Goal: Communication & Community: Answer question/provide support

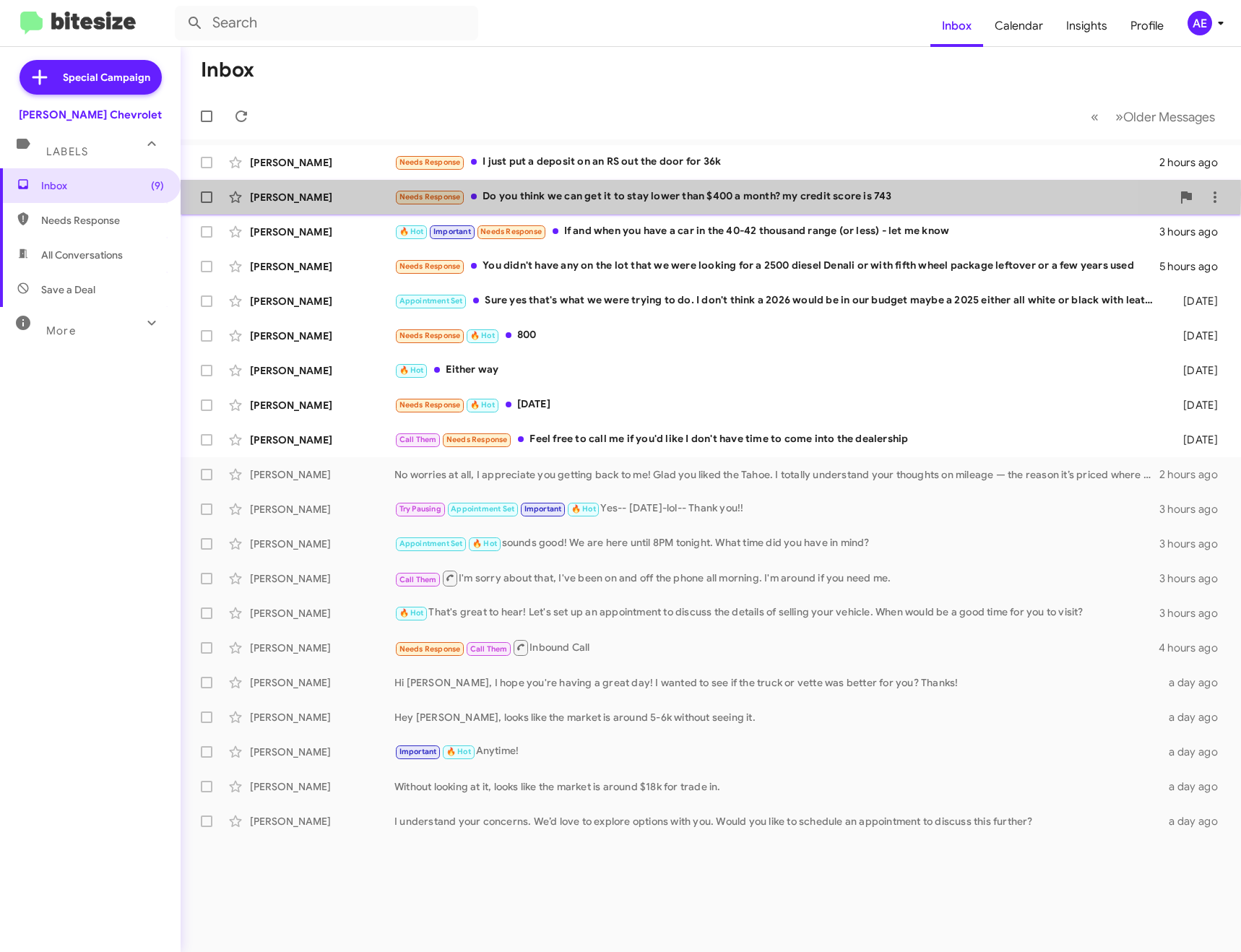
click at [547, 194] on div "Needs Response Do you think we can get it to stay lower than $400 a month? my c…" at bounding box center [783, 197] width 777 height 16
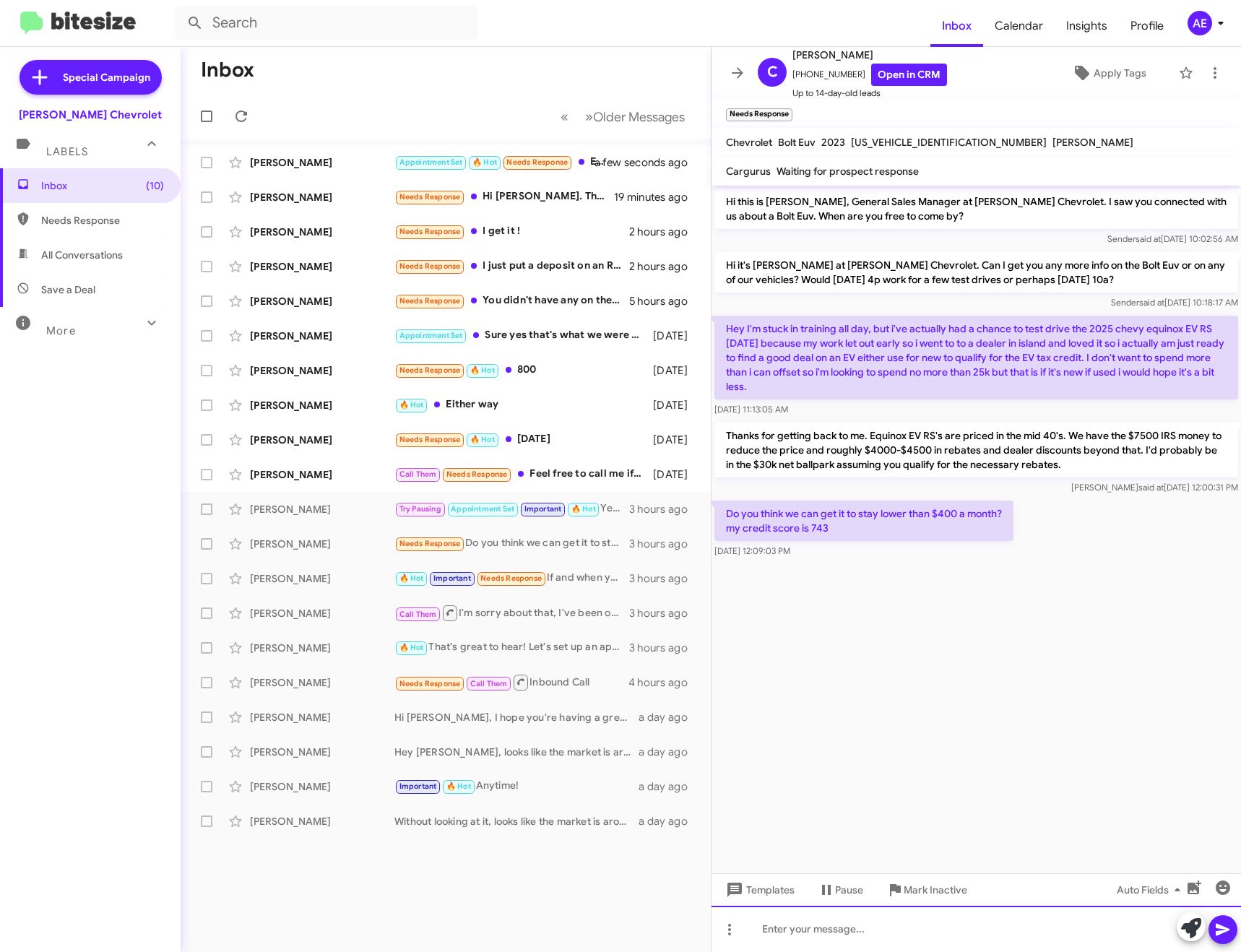
click at [867, 920] on div at bounding box center [976, 929] width 529 height 46
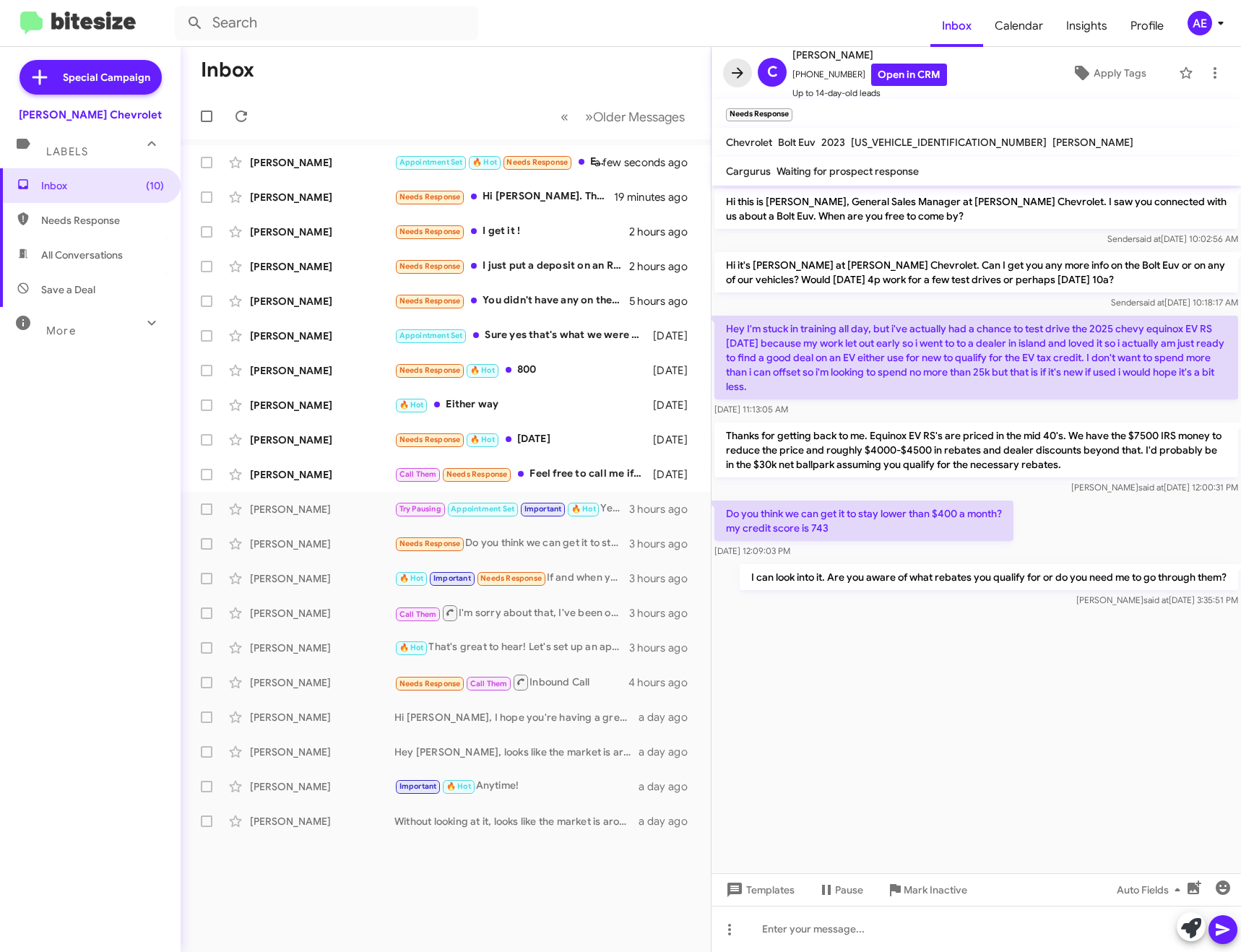
click at [739, 65] on icon at bounding box center [737, 72] width 17 height 17
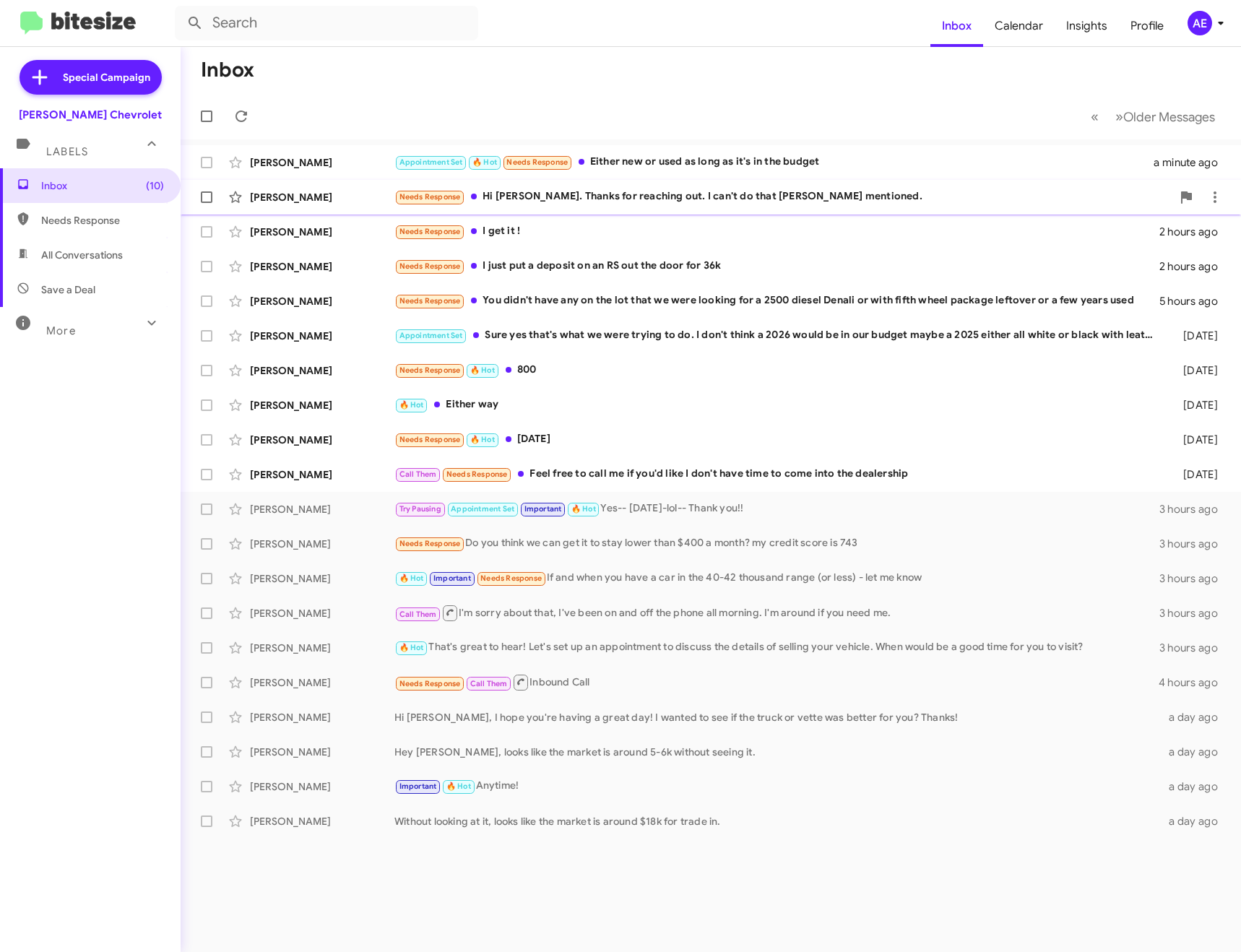
click at [679, 201] on div "Needs Response Hi [PERSON_NAME]. Thanks for reaching out. I can't do that [PERS…" at bounding box center [783, 197] width 777 height 16
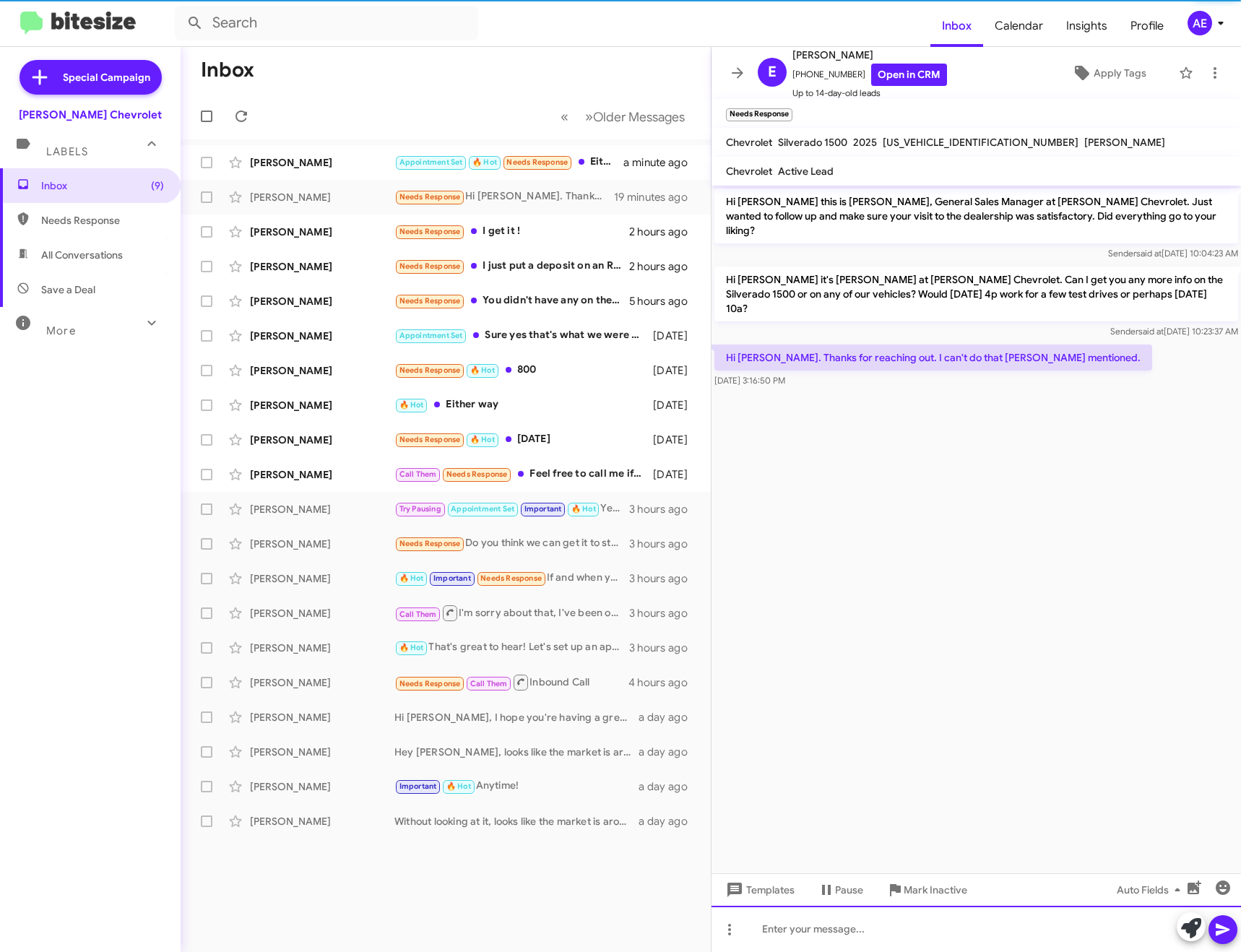
click at [847, 924] on div at bounding box center [976, 929] width 529 height 46
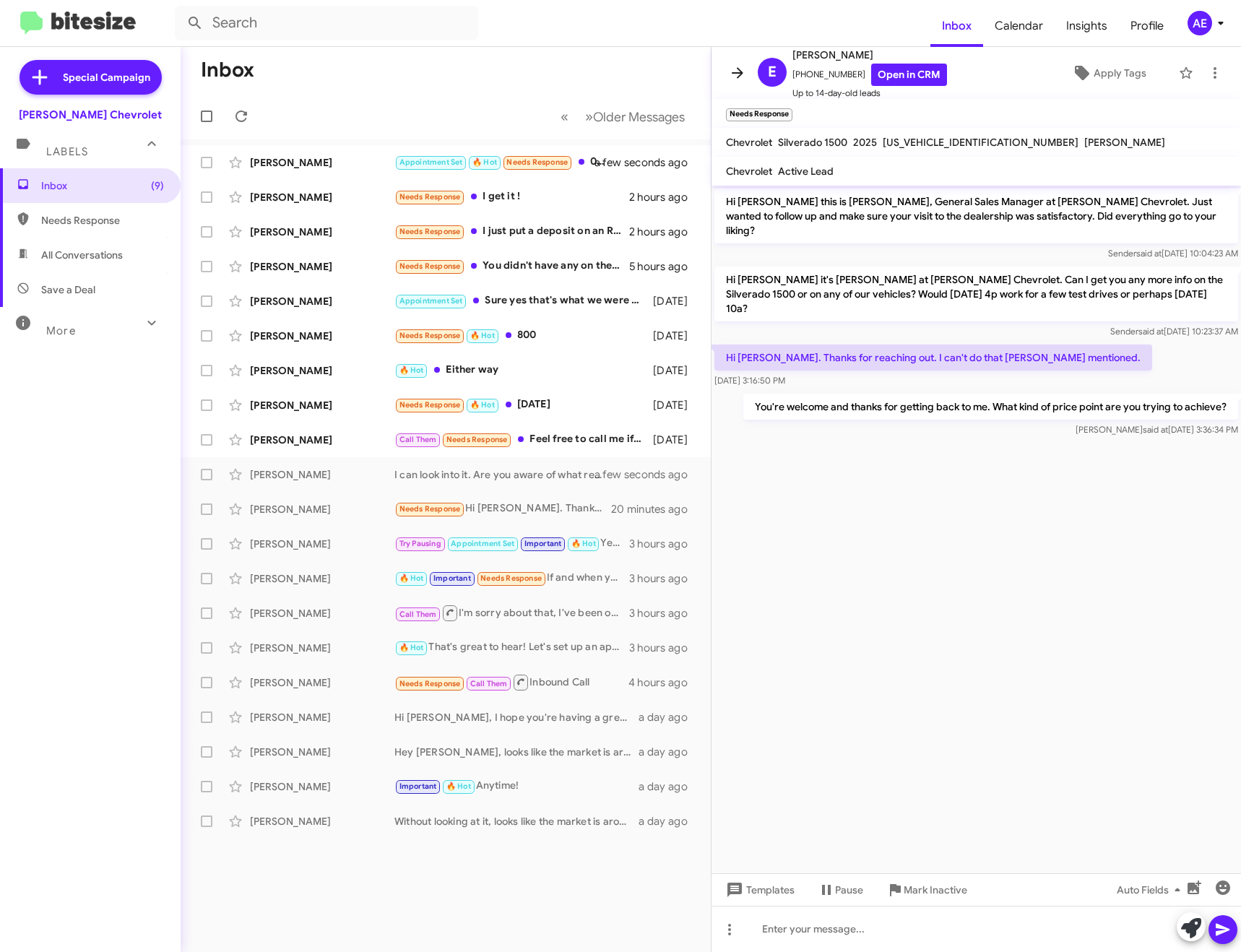
click at [745, 67] on icon at bounding box center [737, 72] width 17 height 17
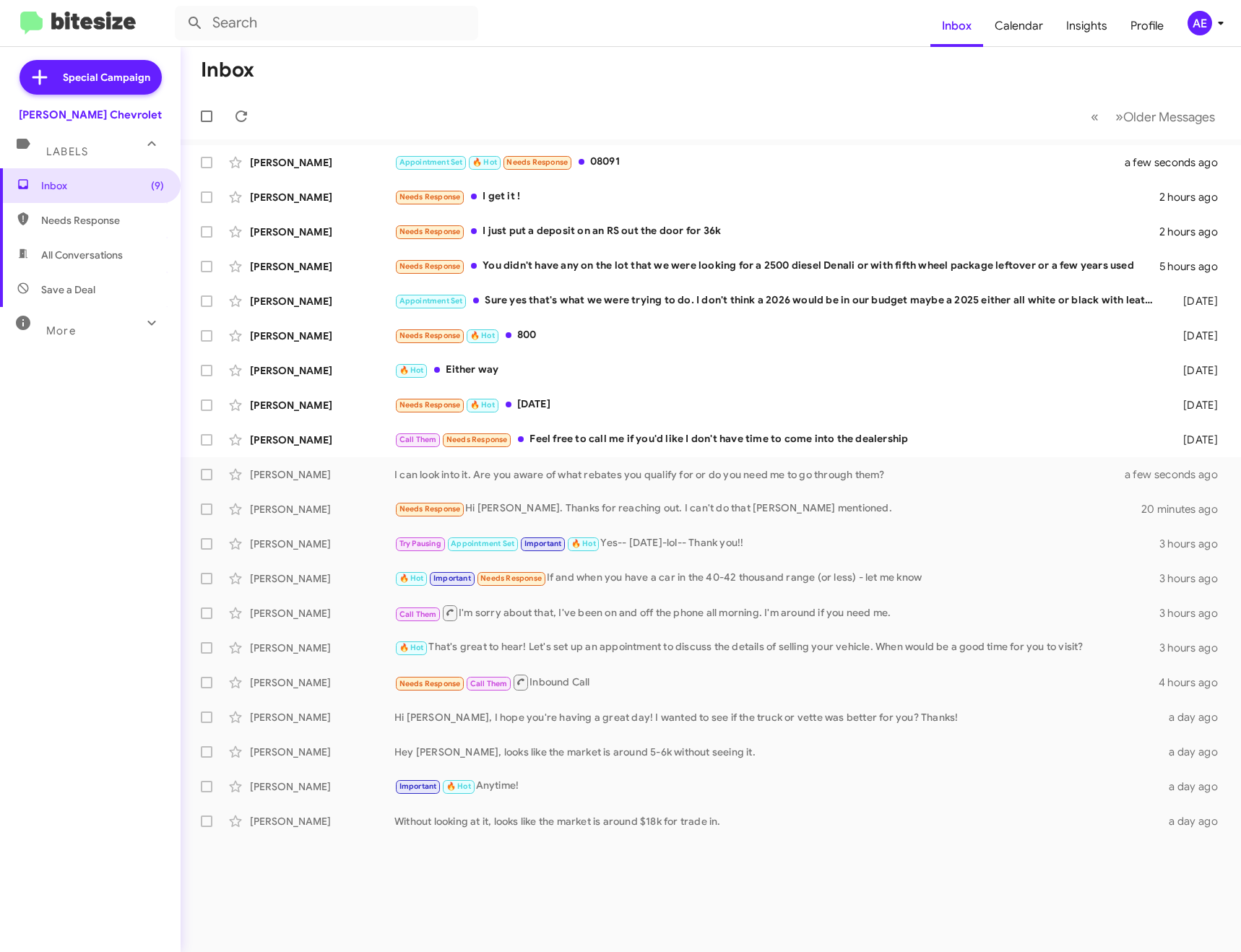
click at [704, 145] on mat-action-list "[PERSON_NAME] Appointment Set 🔥 Hot Needs Response 08091 a few seconds ago [PER…" at bounding box center [710, 489] width 1061 height 699
click at [704, 153] on div "[PERSON_NAME] Appointment Set 🔥 Hot Needs Response 08091 a few seconds ago" at bounding box center [711, 163] width 1038 height 29
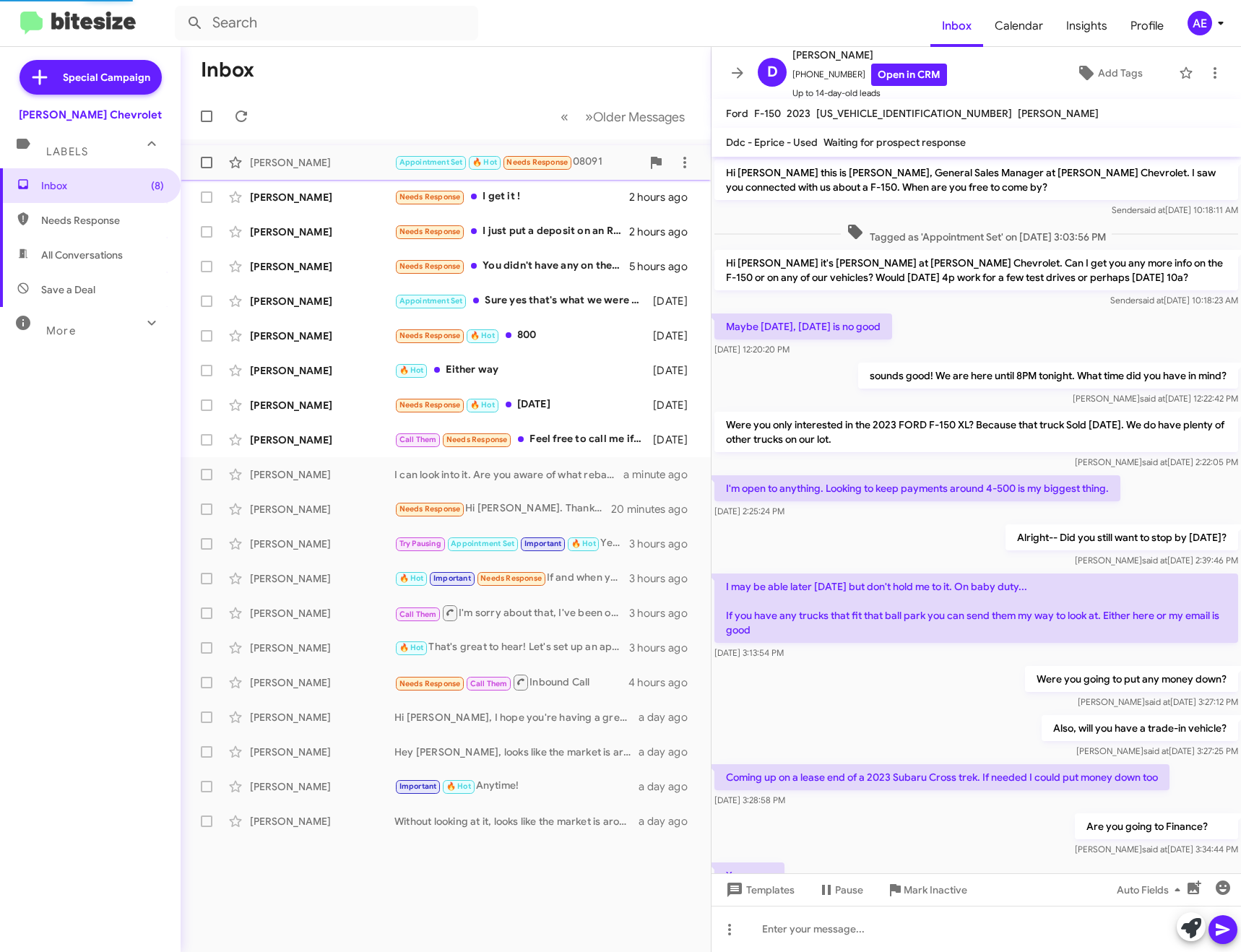
scroll to position [297, 0]
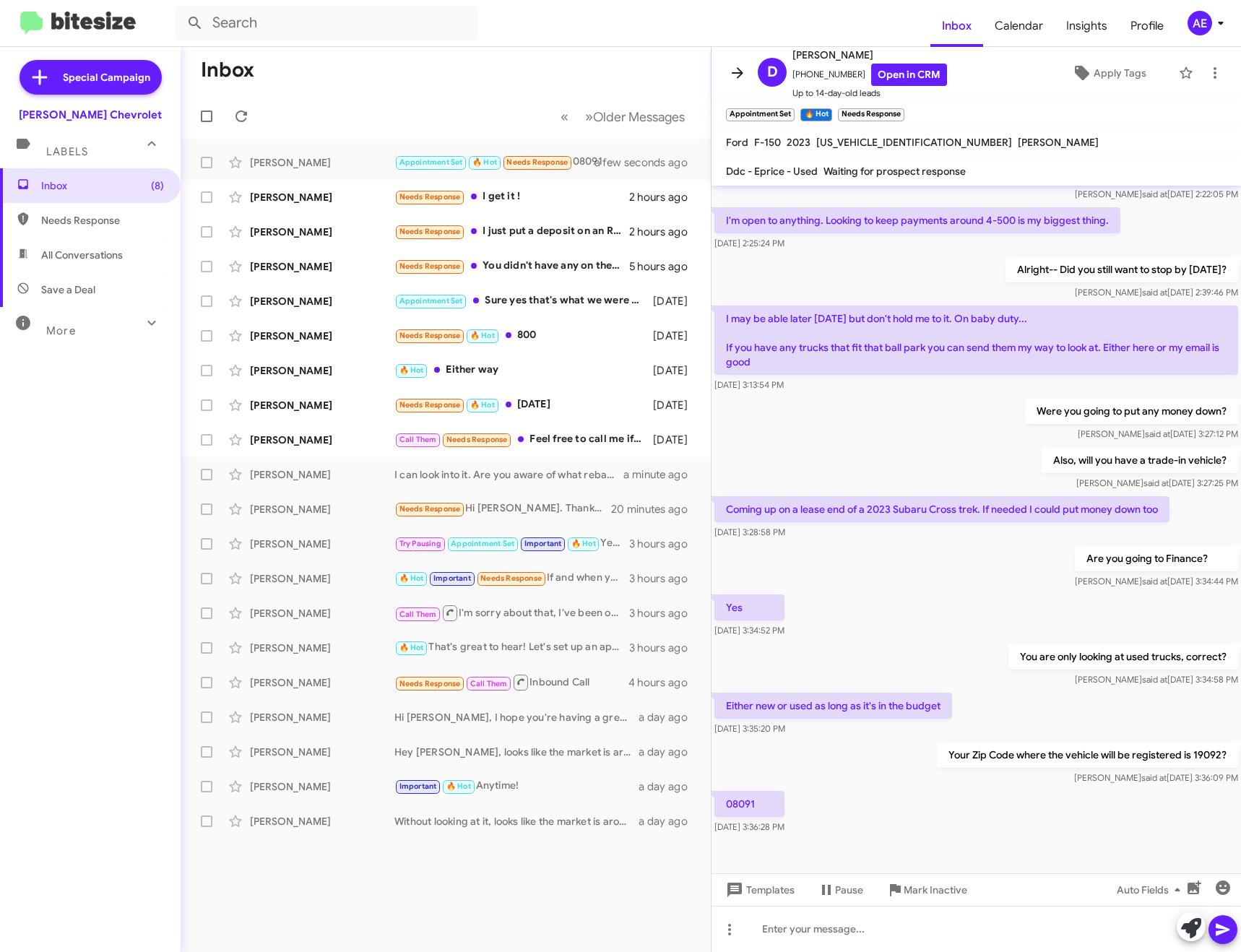
click at [745, 64] on icon at bounding box center [737, 72] width 17 height 17
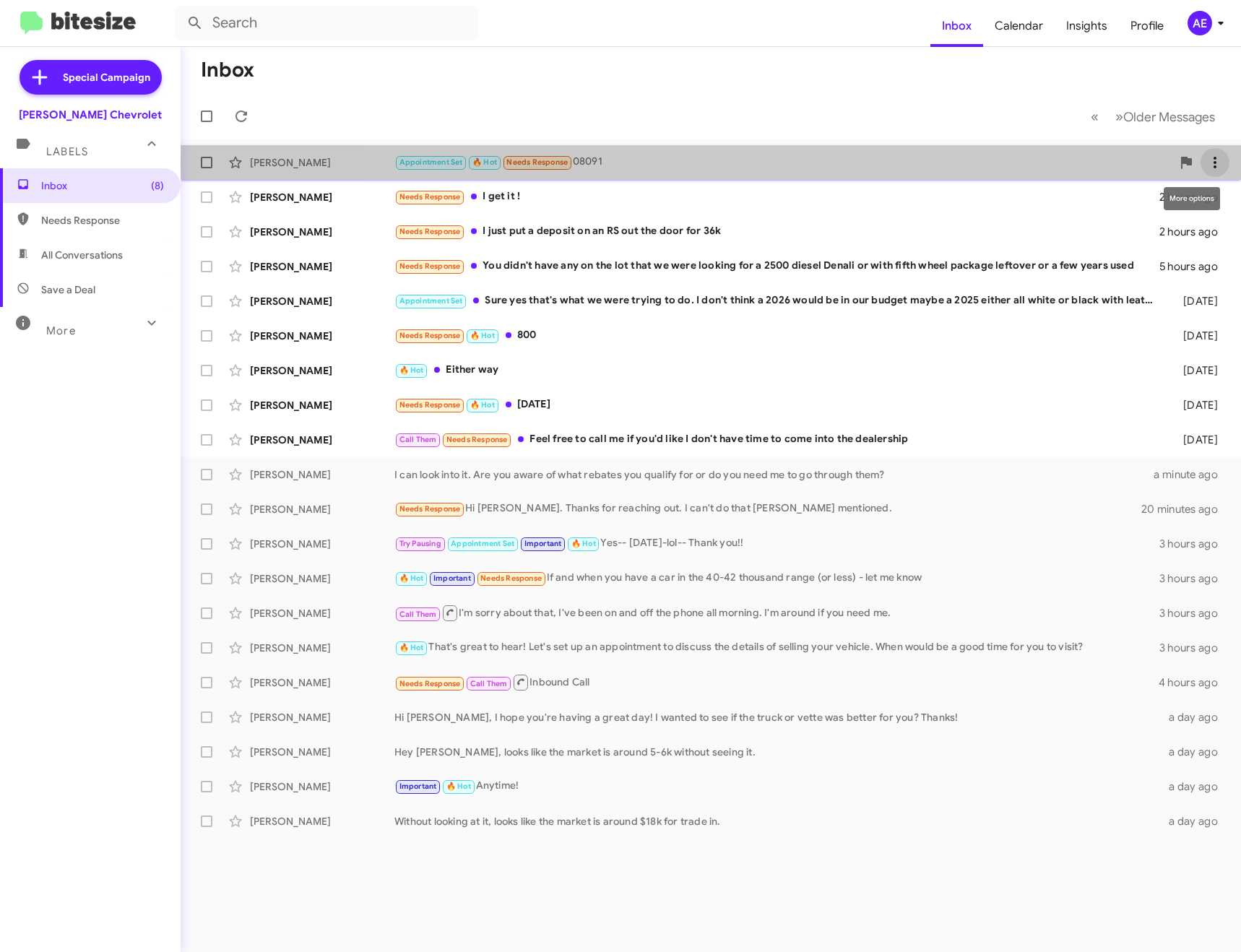
click at [1214, 163] on icon at bounding box center [1215, 163] width 3 height 12
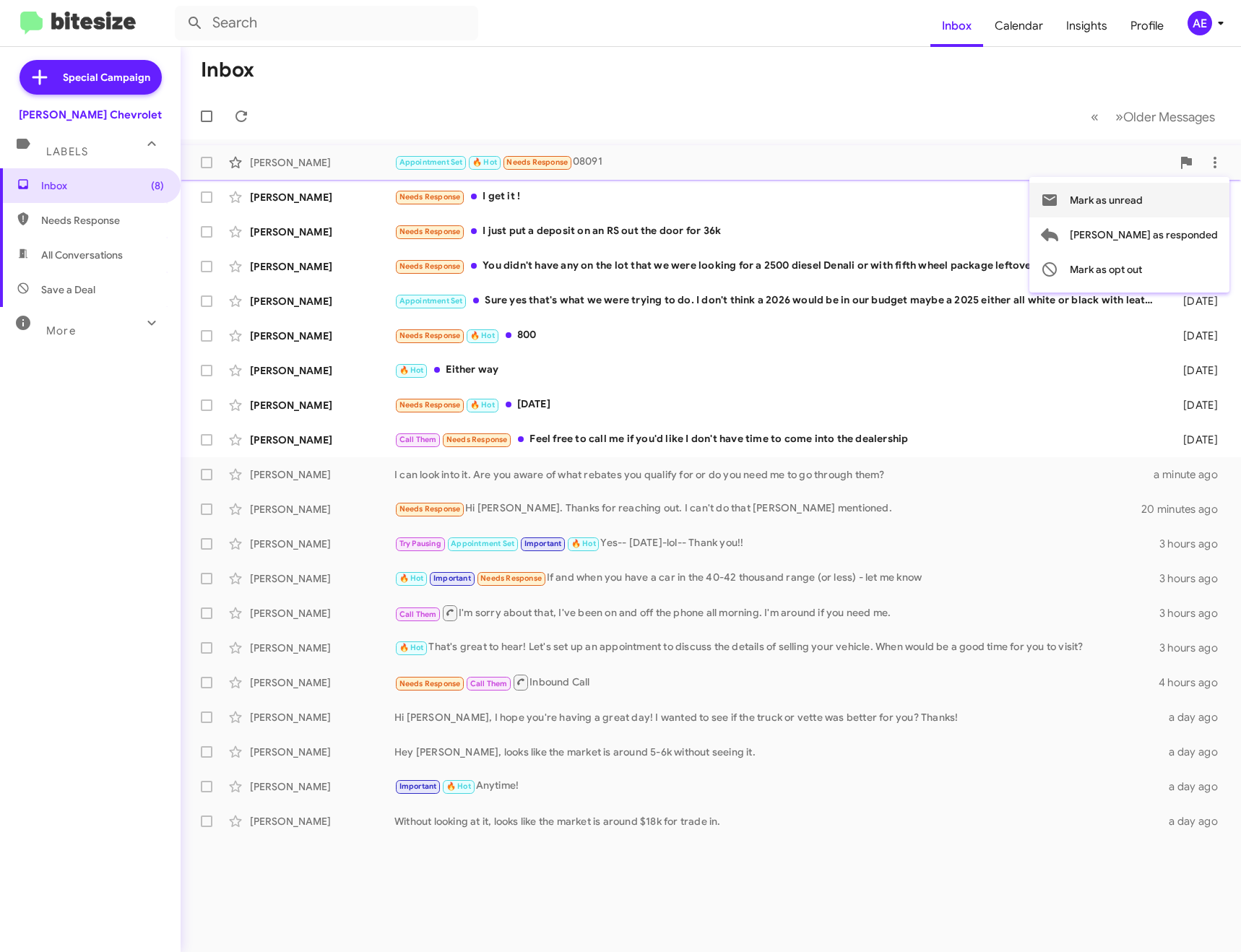
click at [1143, 199] on span "Mark as unread" at bounding box center [1106, 200] width 73 height 35
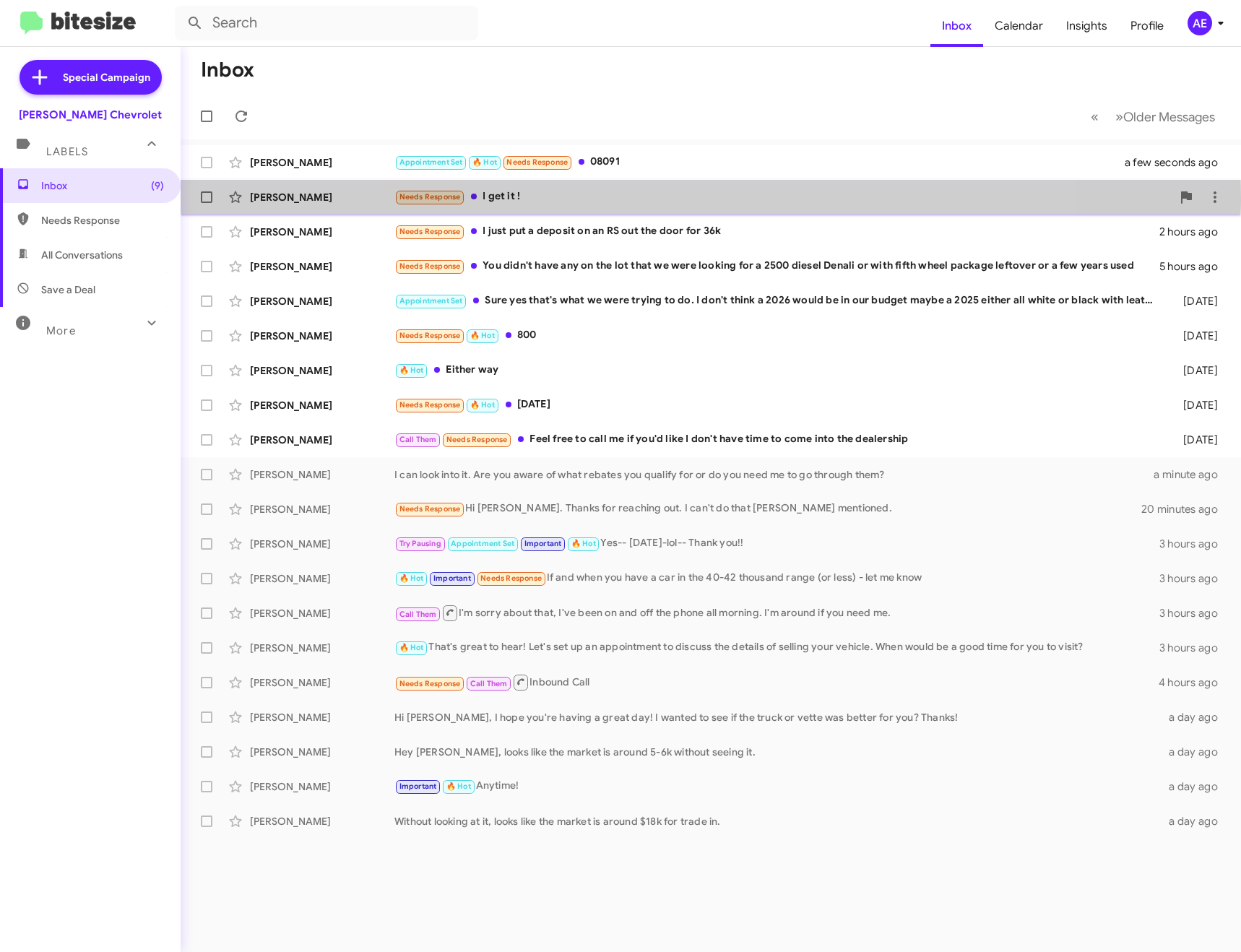
click at [517, 198] on div "Needs Response I get it !" at bounding box center [783, 197] width 777 height 16
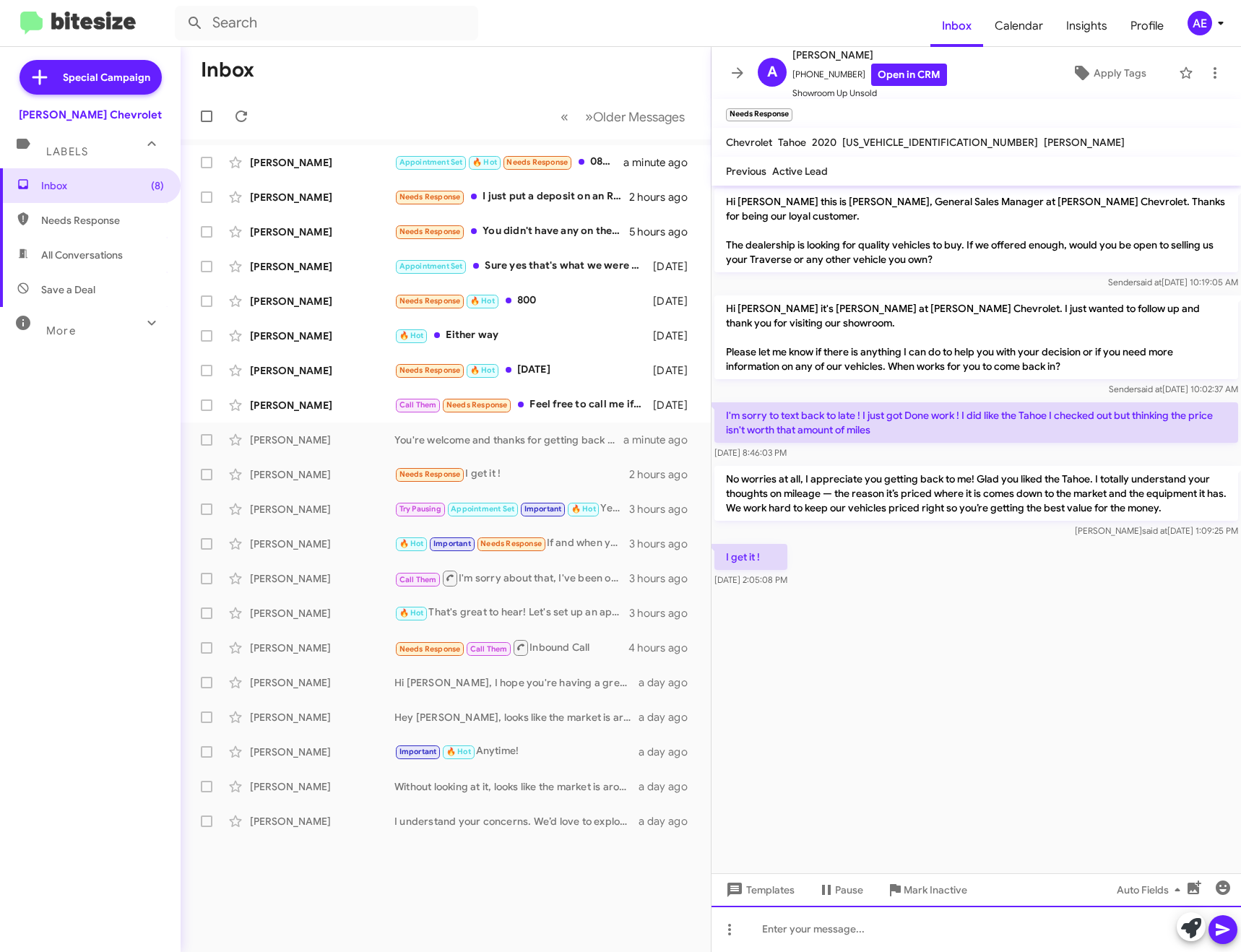
click at [840, 928] on div at bounding box center [976, 929] width 529 height 46
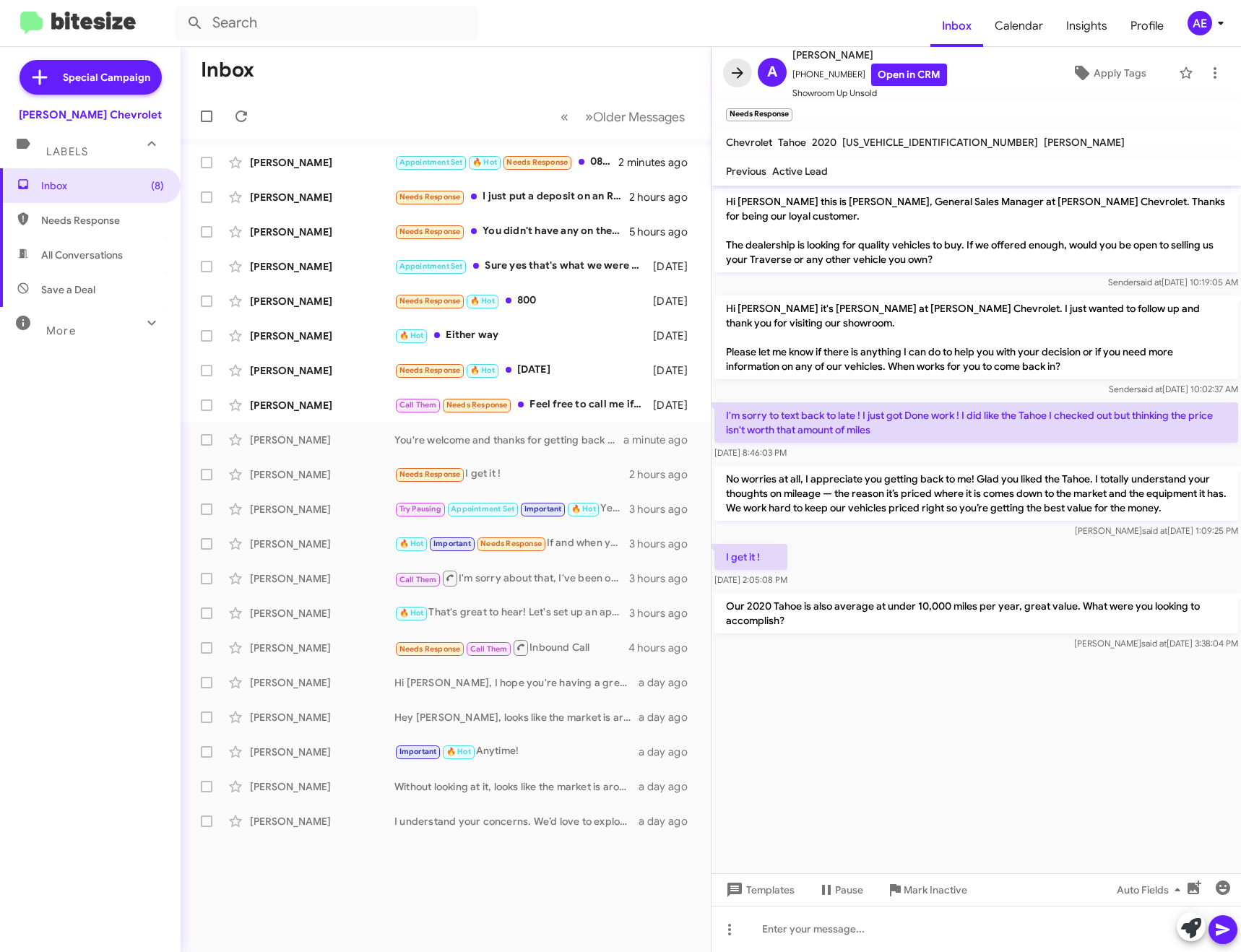
click at [748, 75] on span at bounding box center [737, 72] width 29 height 17
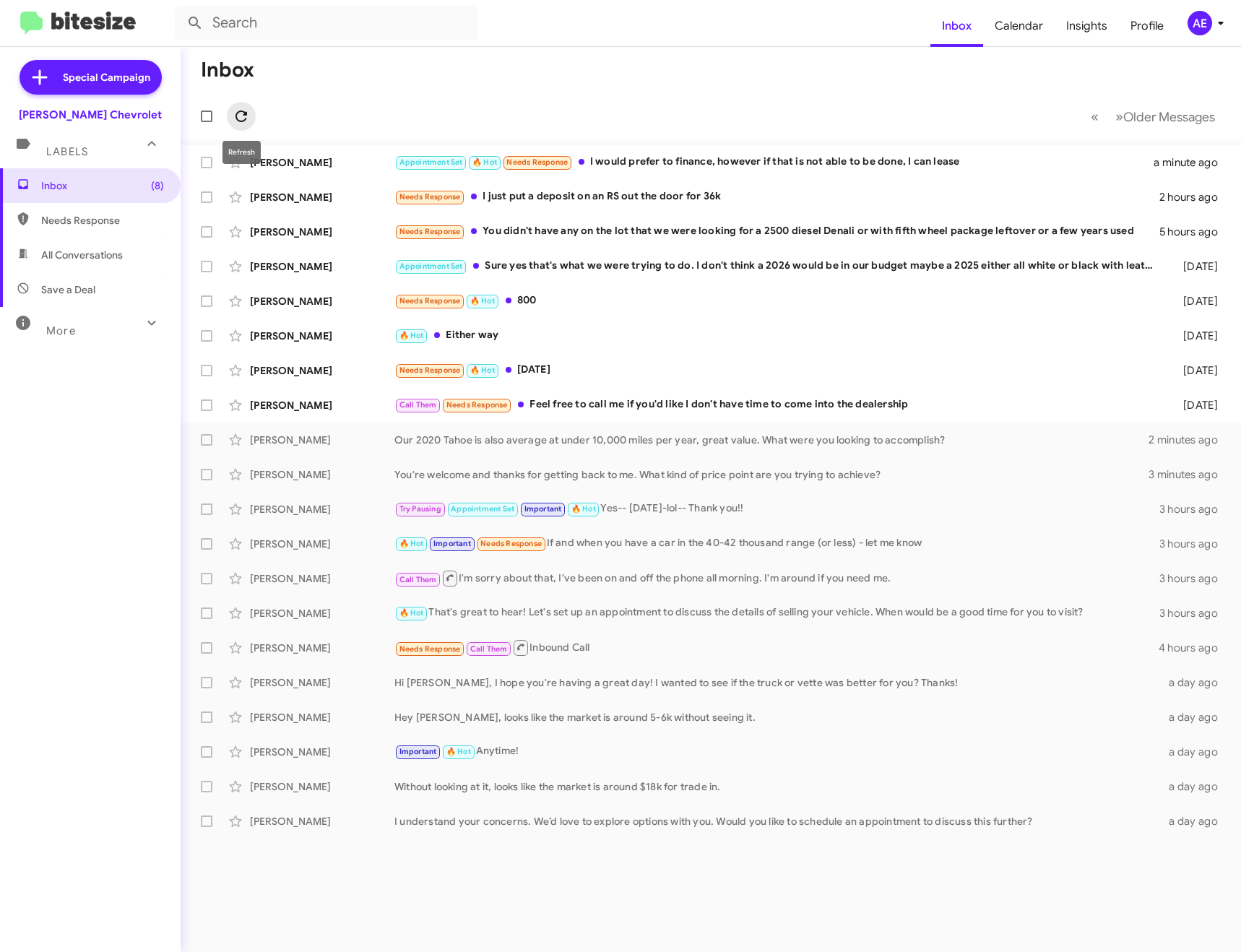
click at [246, 113] on icon at bounding box center [241, 116] width 12 height 12
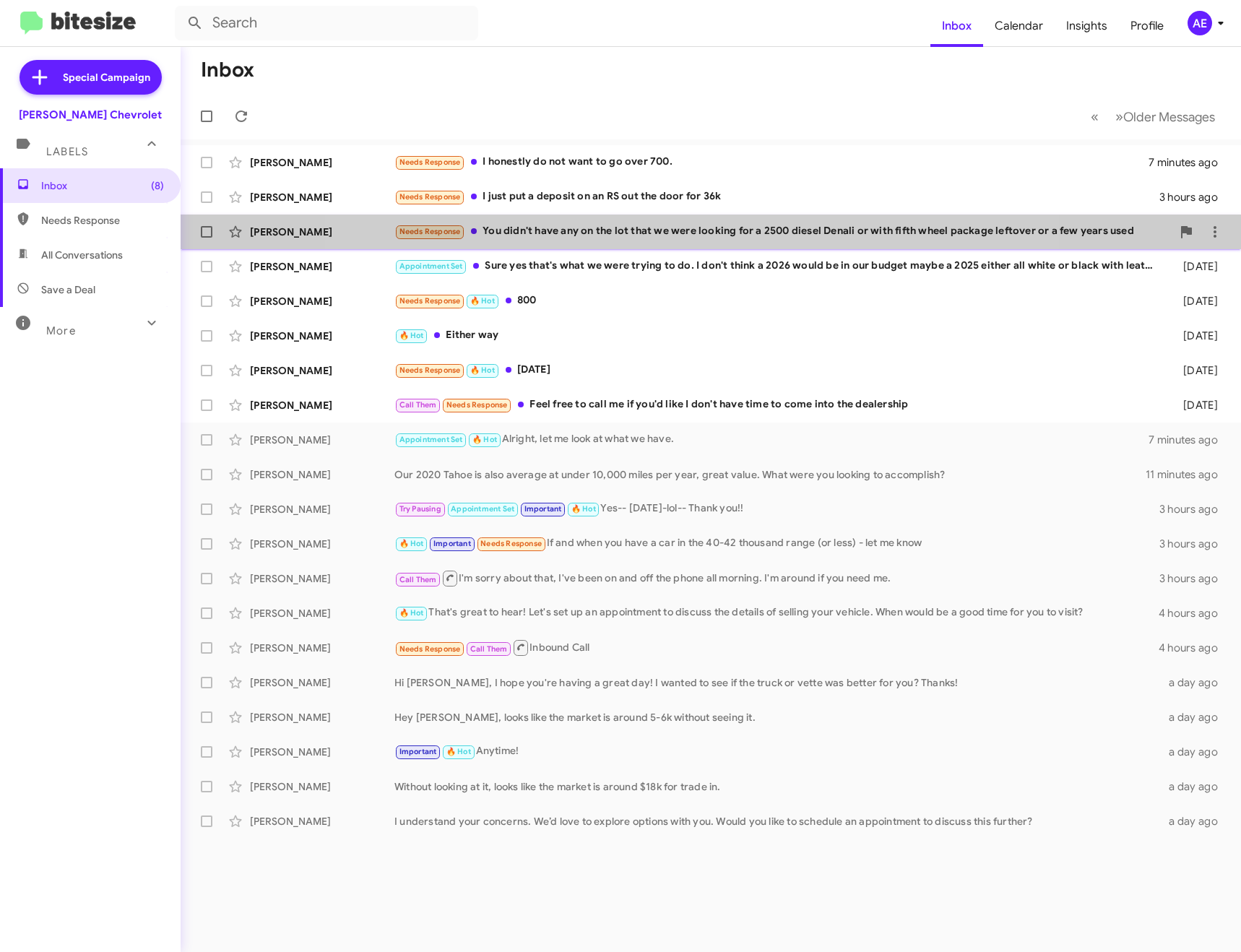
click at [692, 239] on div "Needs Response You didn't have any on the lot that we were looking for a 2500 d…" at bounding box center [783, 231] width 777 height 16
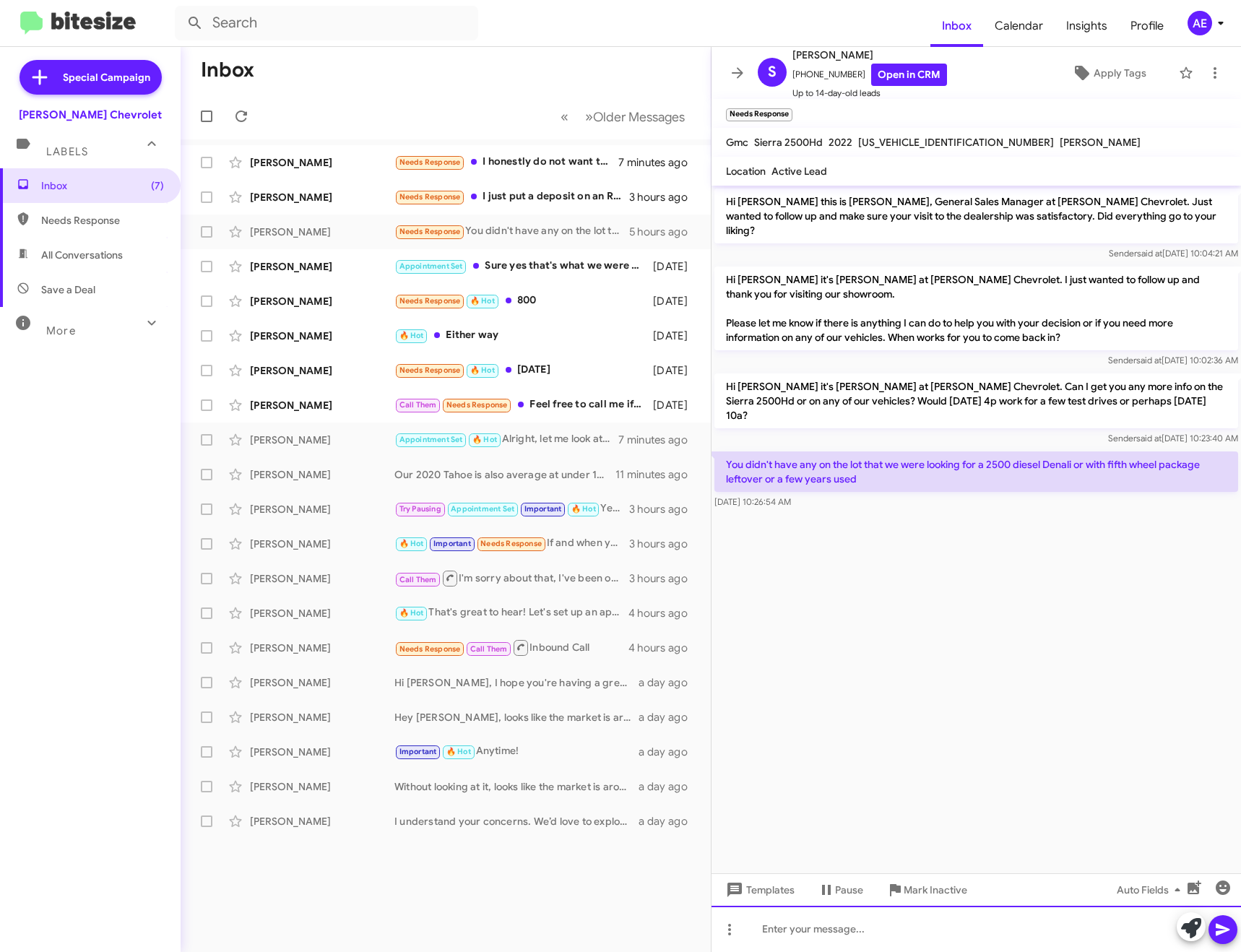
click at [841, 931] on div at bounding box center [976, 929] width 529 height 46
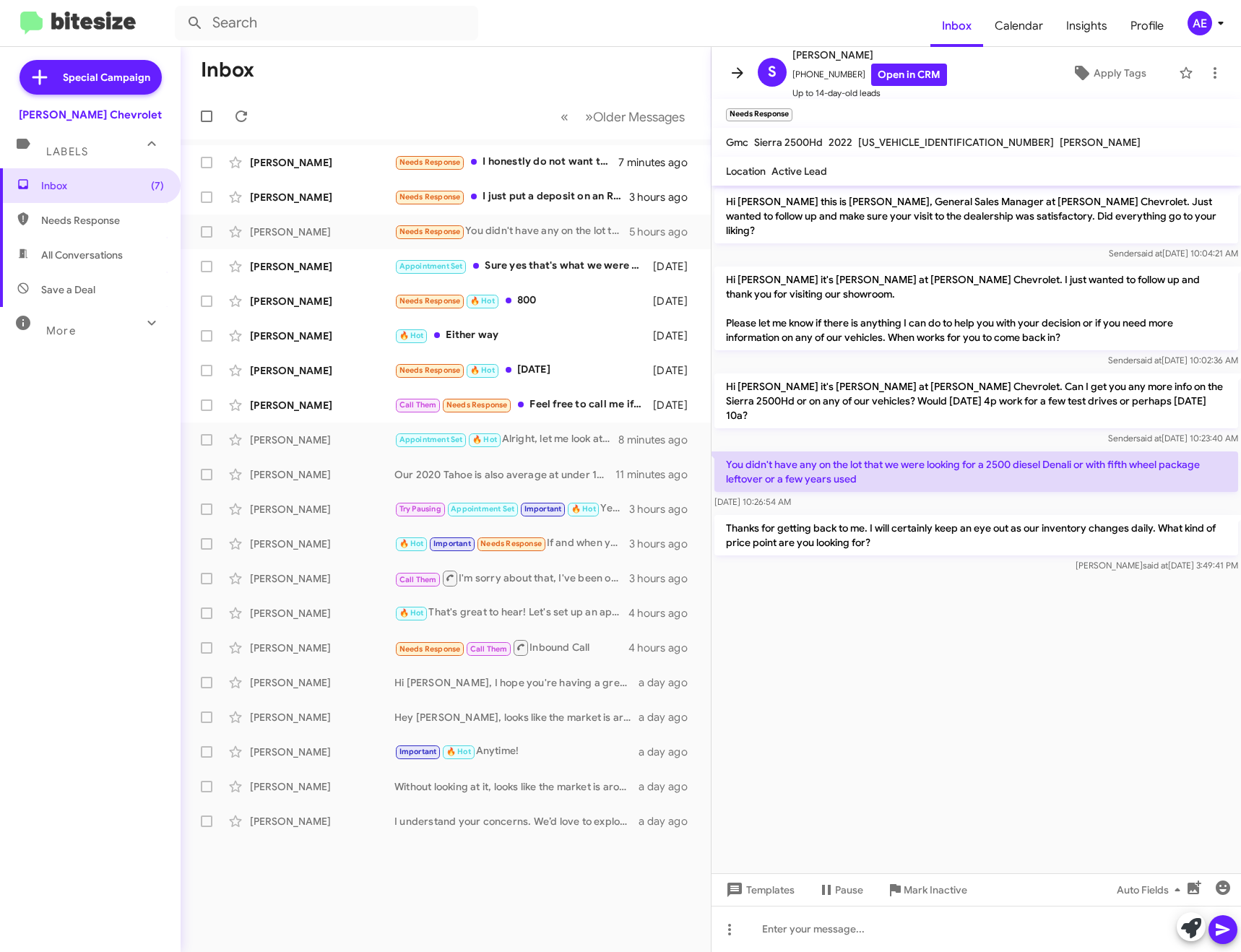
click at [731, 72] on icon at bounding box center [737, 72] width 17 height 17
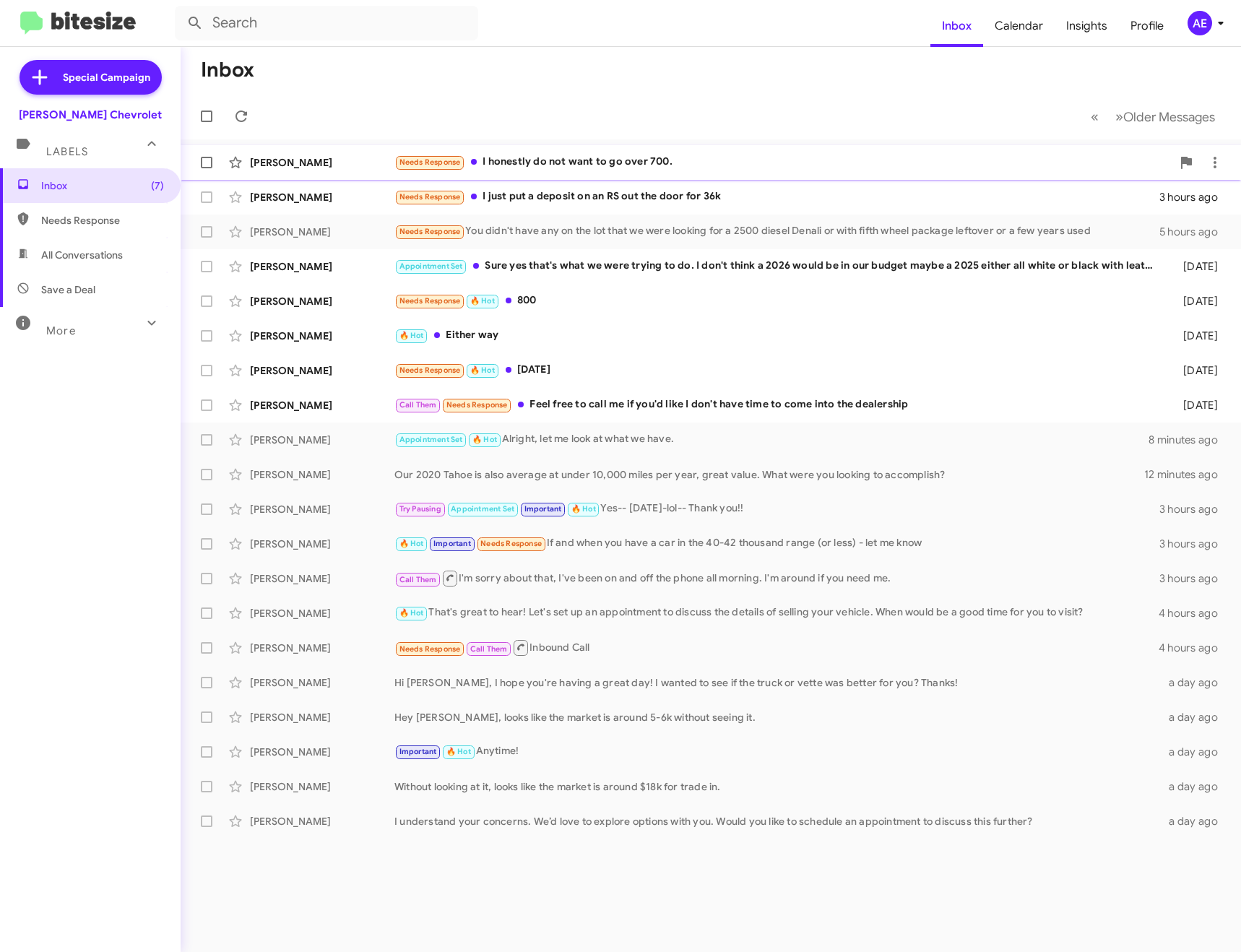
click at [552, 157] on div "Needs Response I honestly do not want to go over 700." at bounding box center [783, 162] width 777 height 16
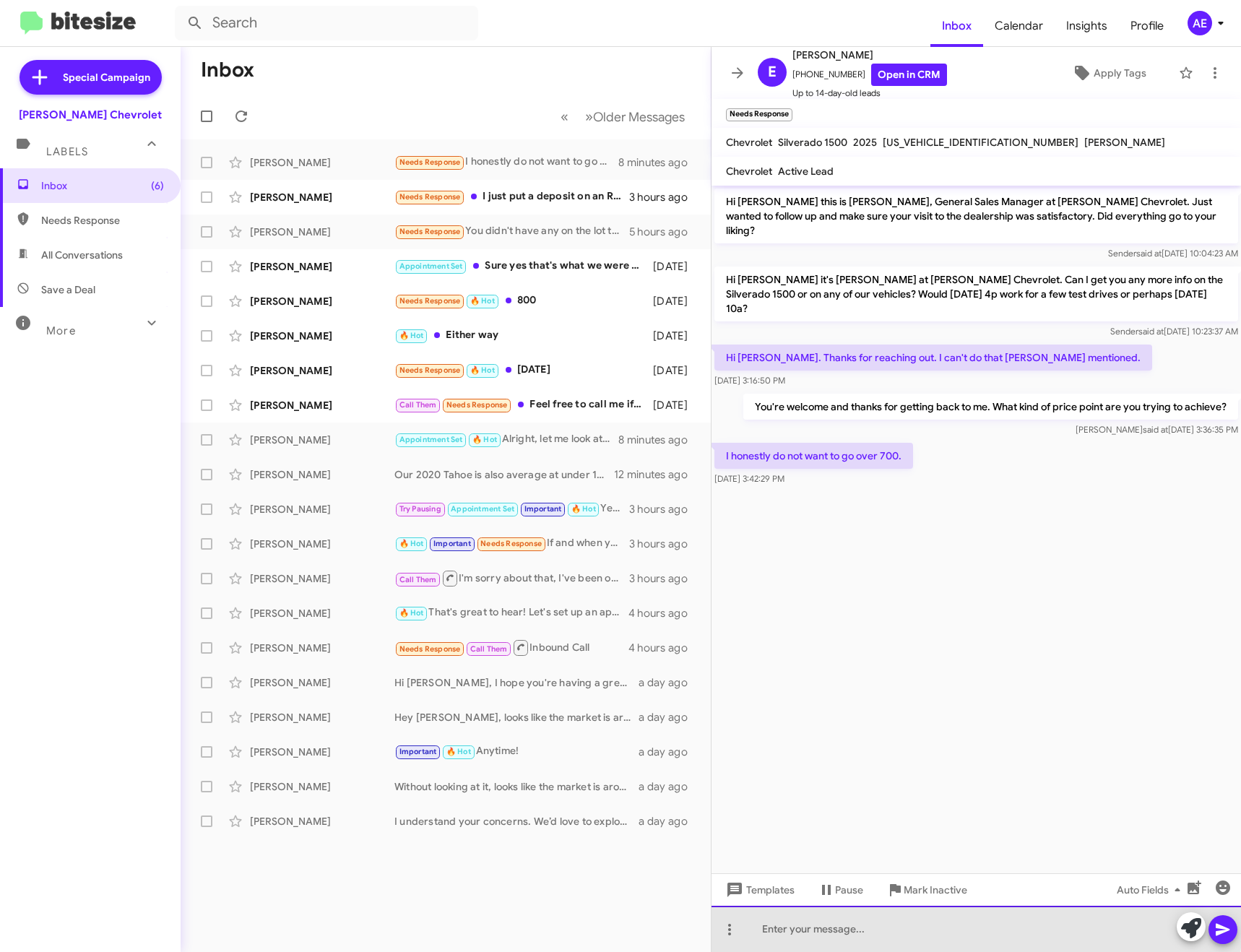
click at [874, 927] on div at bounding box center [976, 929] width 529 height 46
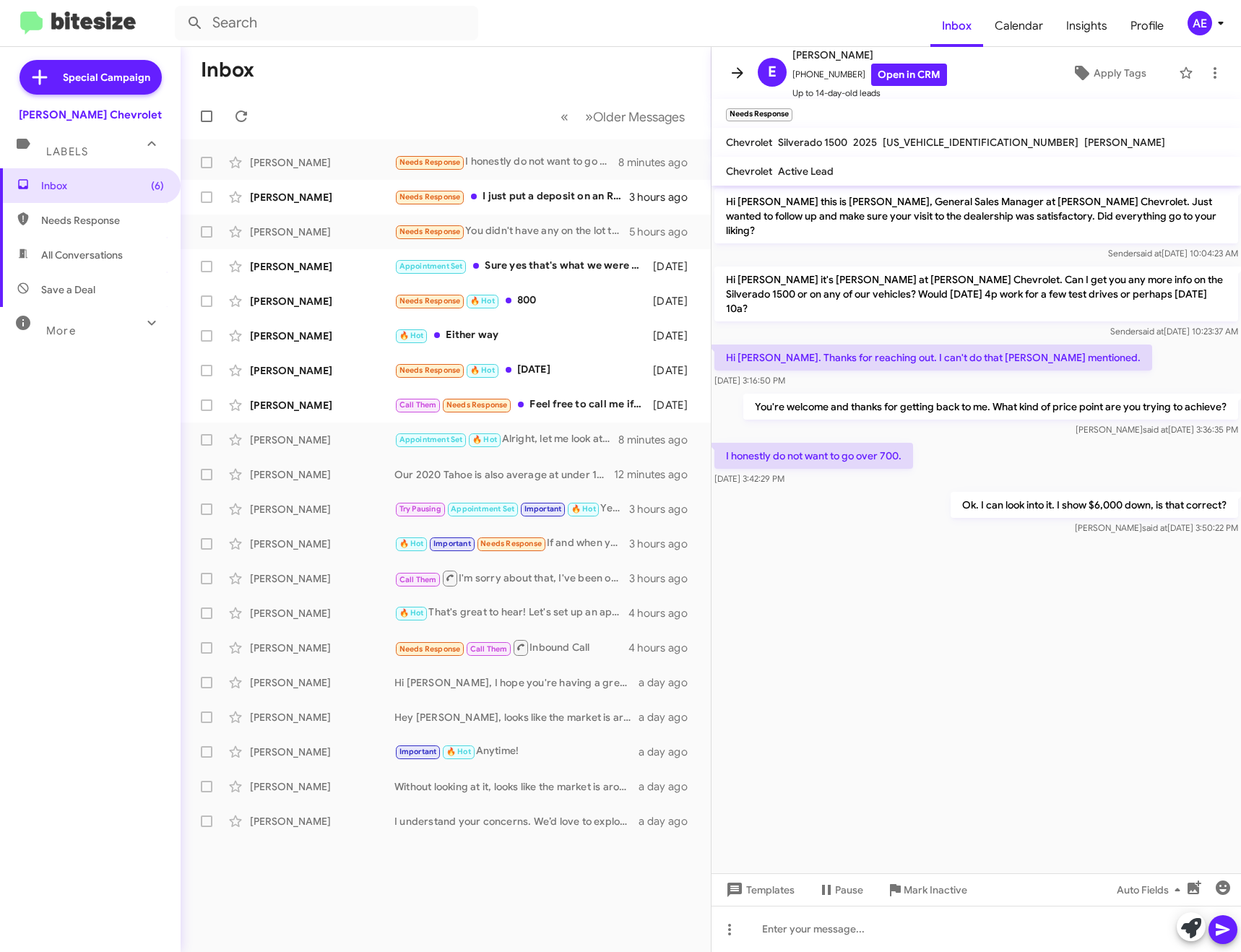
click at [732, 59] on mat-toolbar "E [PERSON_NAME] [PHONE_NUMBER] Open in CRM Up to 14-day-old leads Apply Tags" at bounding box center [976, 73] width 529 height 52
click at [739, 65] on icon at bounding box center [737, 72] width 17 height 17
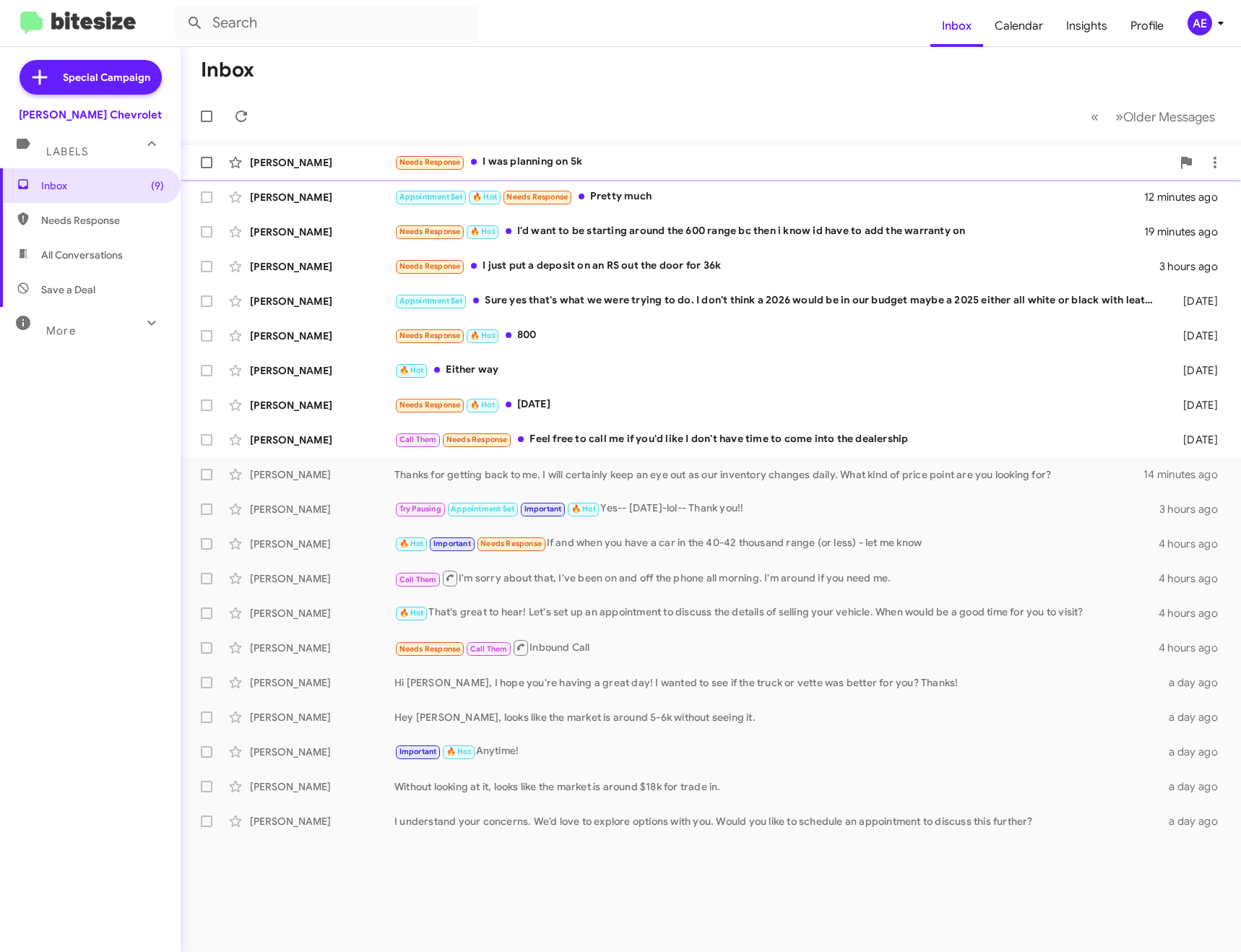
click at [537, 148] on span "[PERSON_NAME] Needs Response I was planning on 5k 12 minutes ago" at bounding box center [710, 163] width 1061 height 35
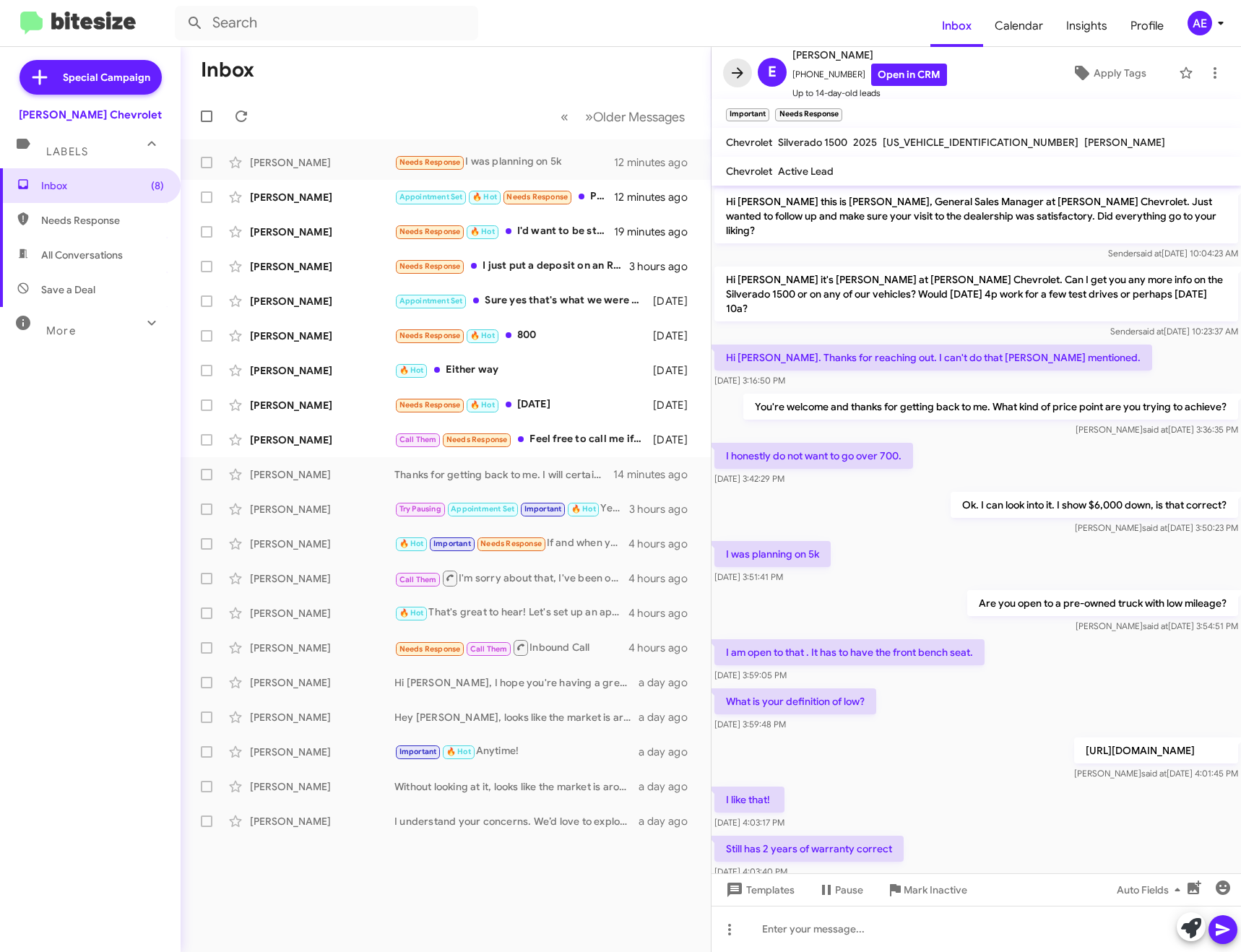
click at [741, 65] on icon at bounding box center [737, 72] width 17 height 17
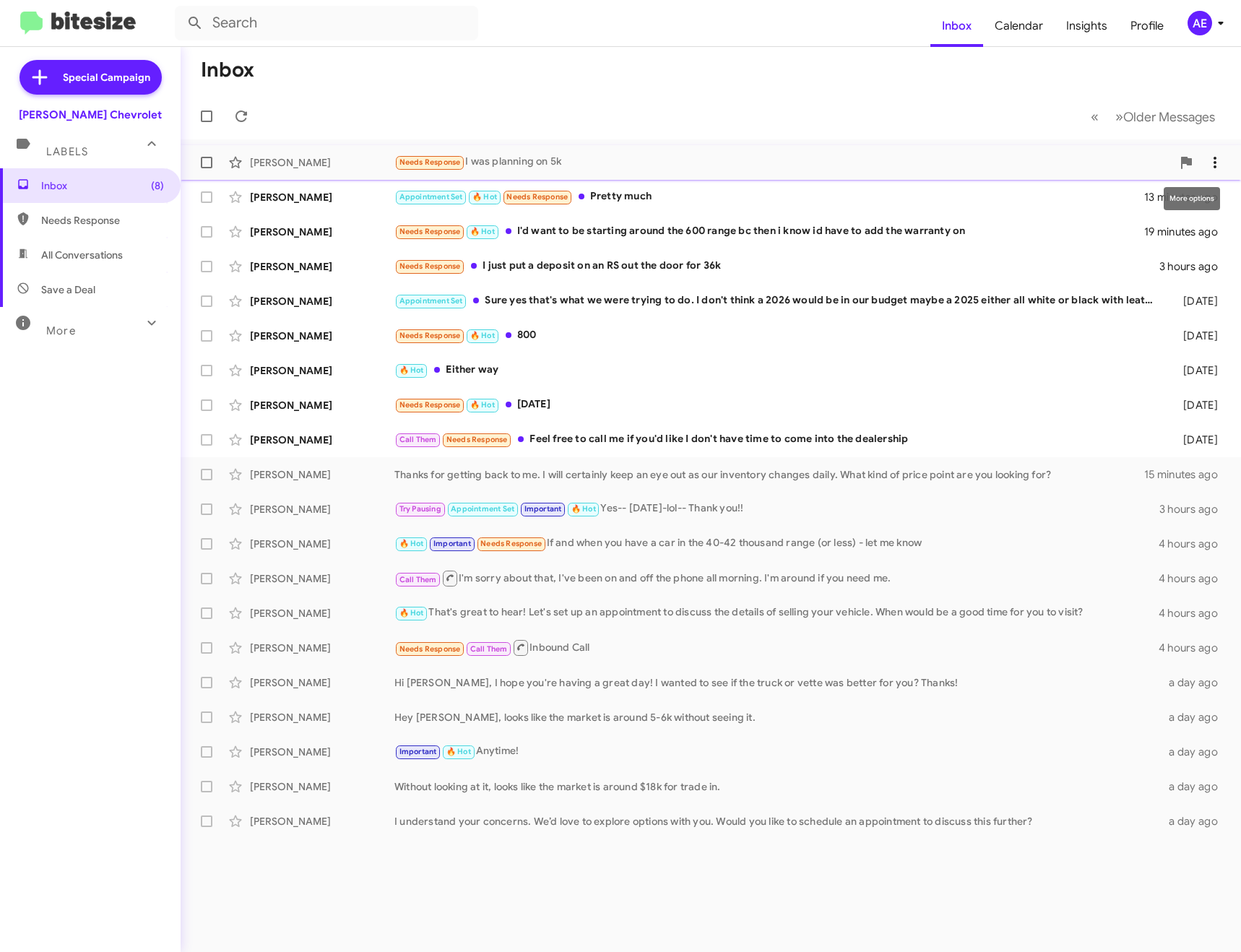
click at [1216, 163] on icon at bounding box center [1215, 163] width 3 height 12
click at [1143, 200] on span "Mark as unread" at bounding box center [1106, 200] width 73 height 35
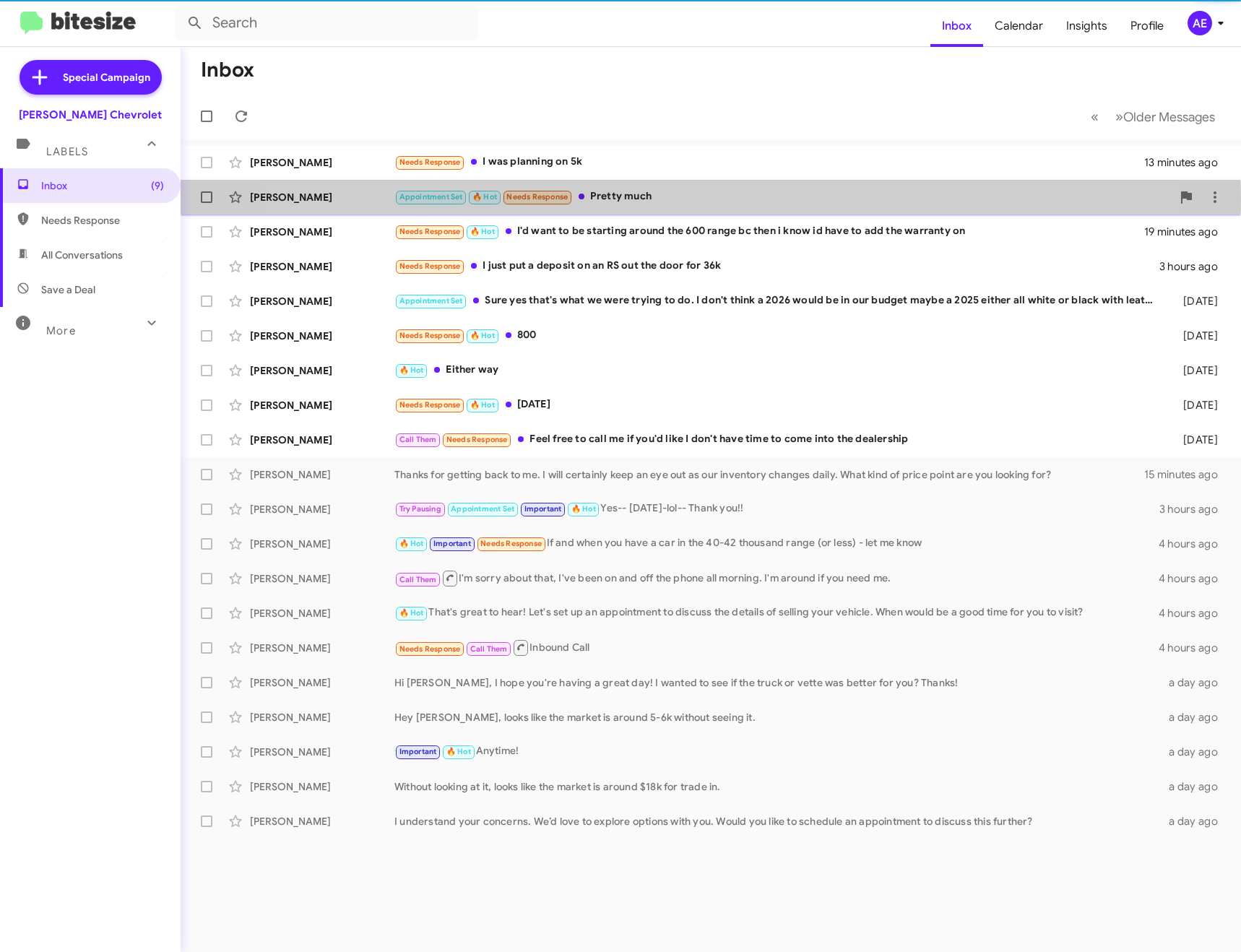
click at [660, 199] on div "Appointment Set 🔥 Hot Needs Response Pretty much" at bounding box center [783, 197] width 777 height 16
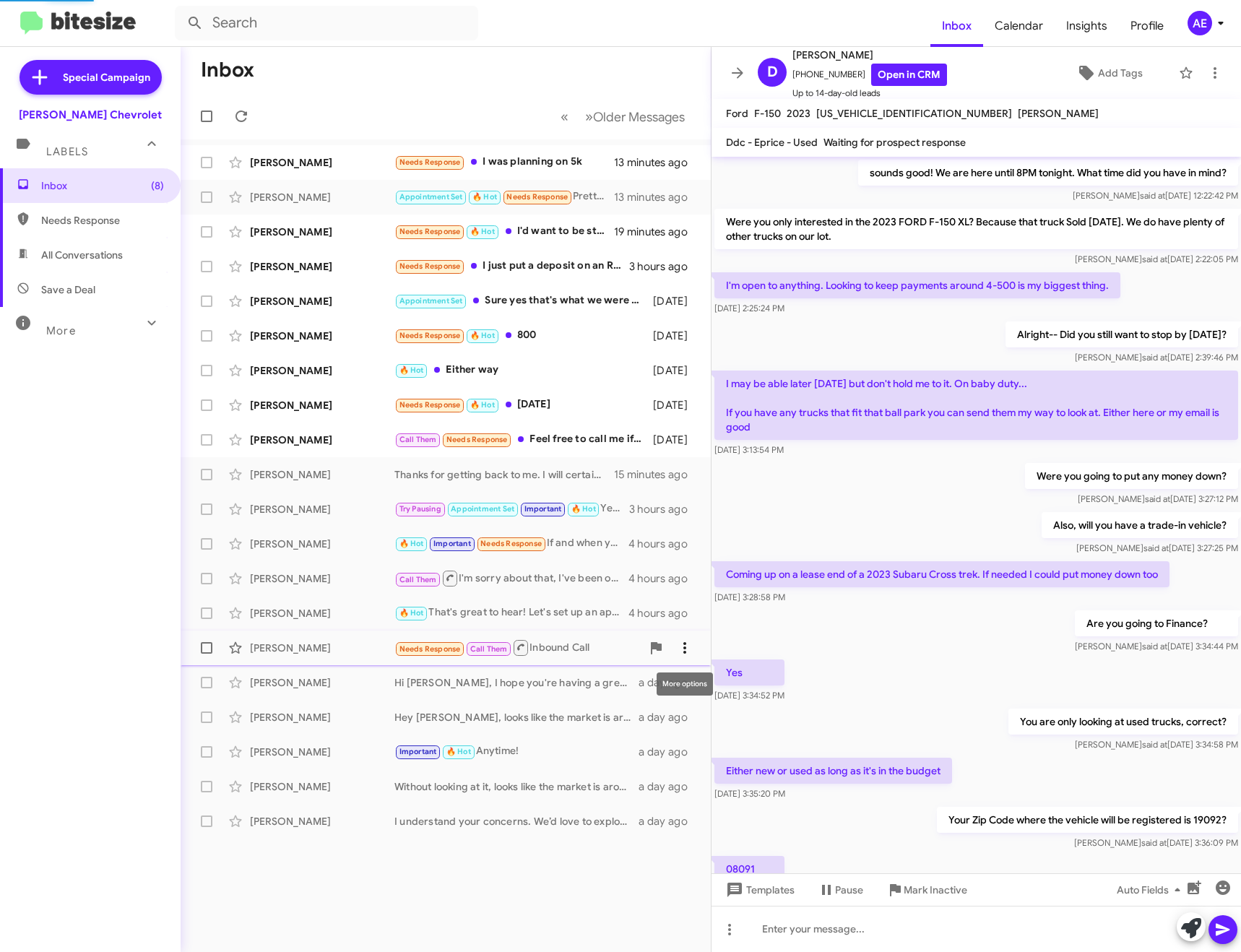
scroll to position [396, 0]
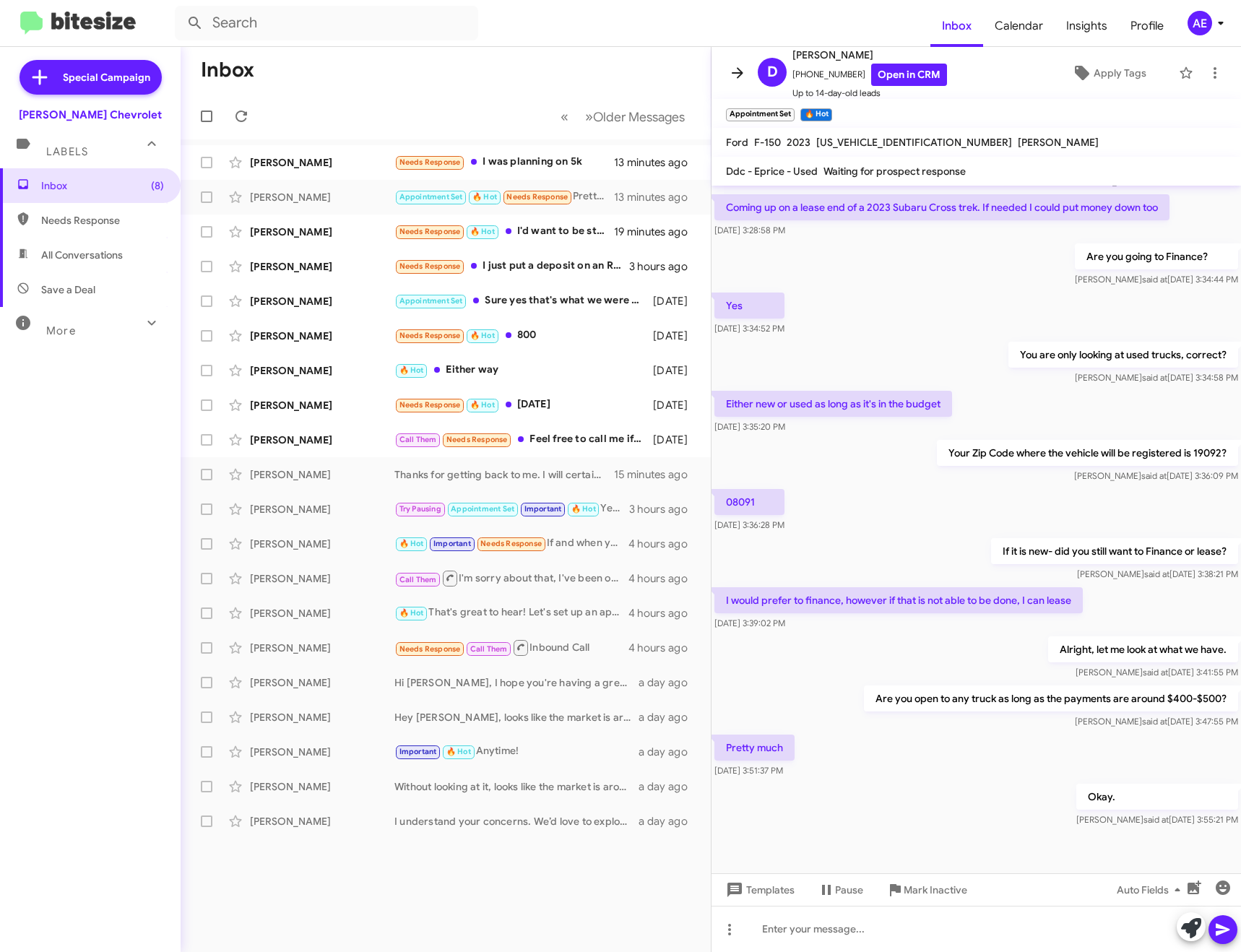
click at [736, 75] on icon at bounding box center [737, 72] width 17 height 17
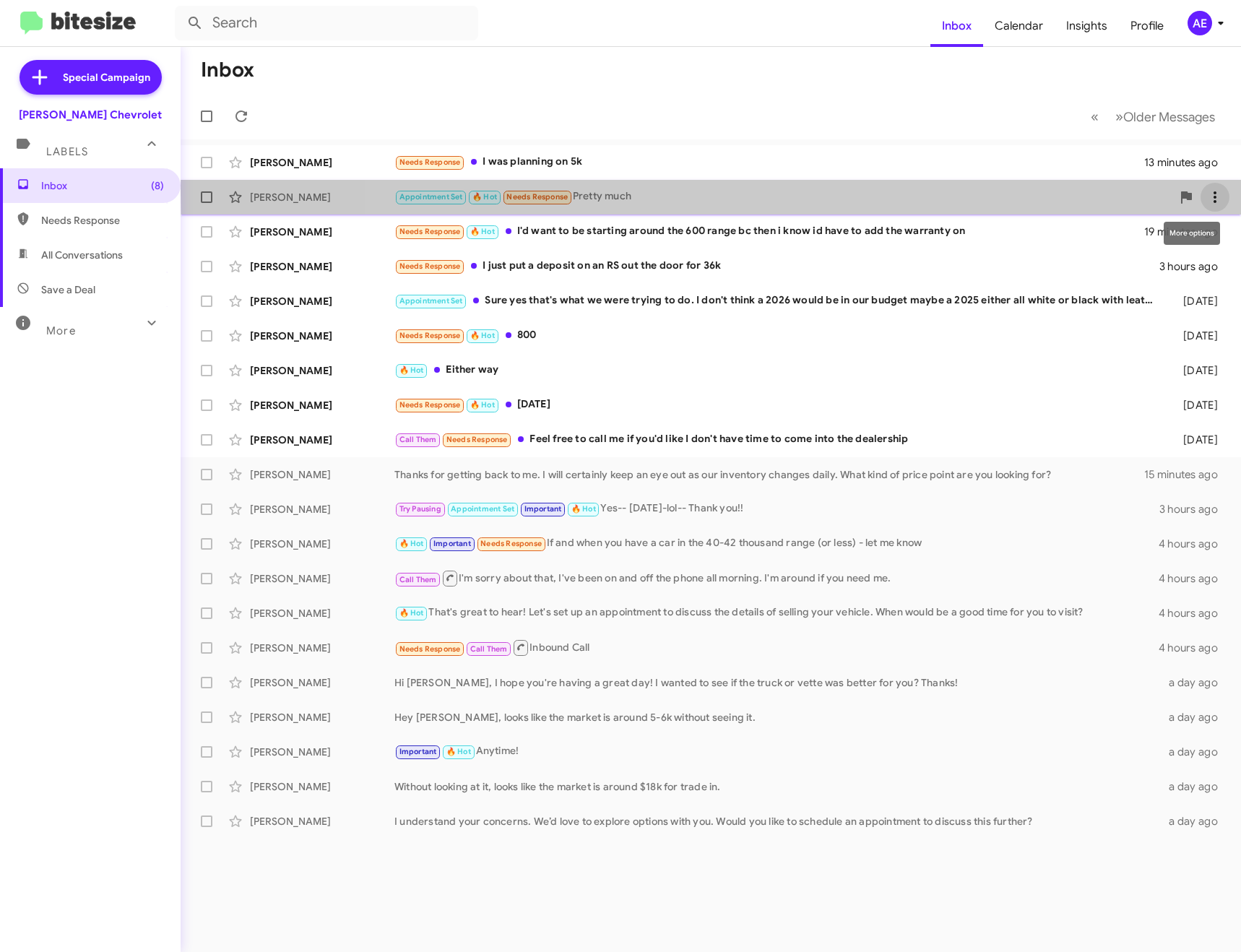
click at [1213, 191] on icon at bounding box center [1215, 197] width 17 height 17
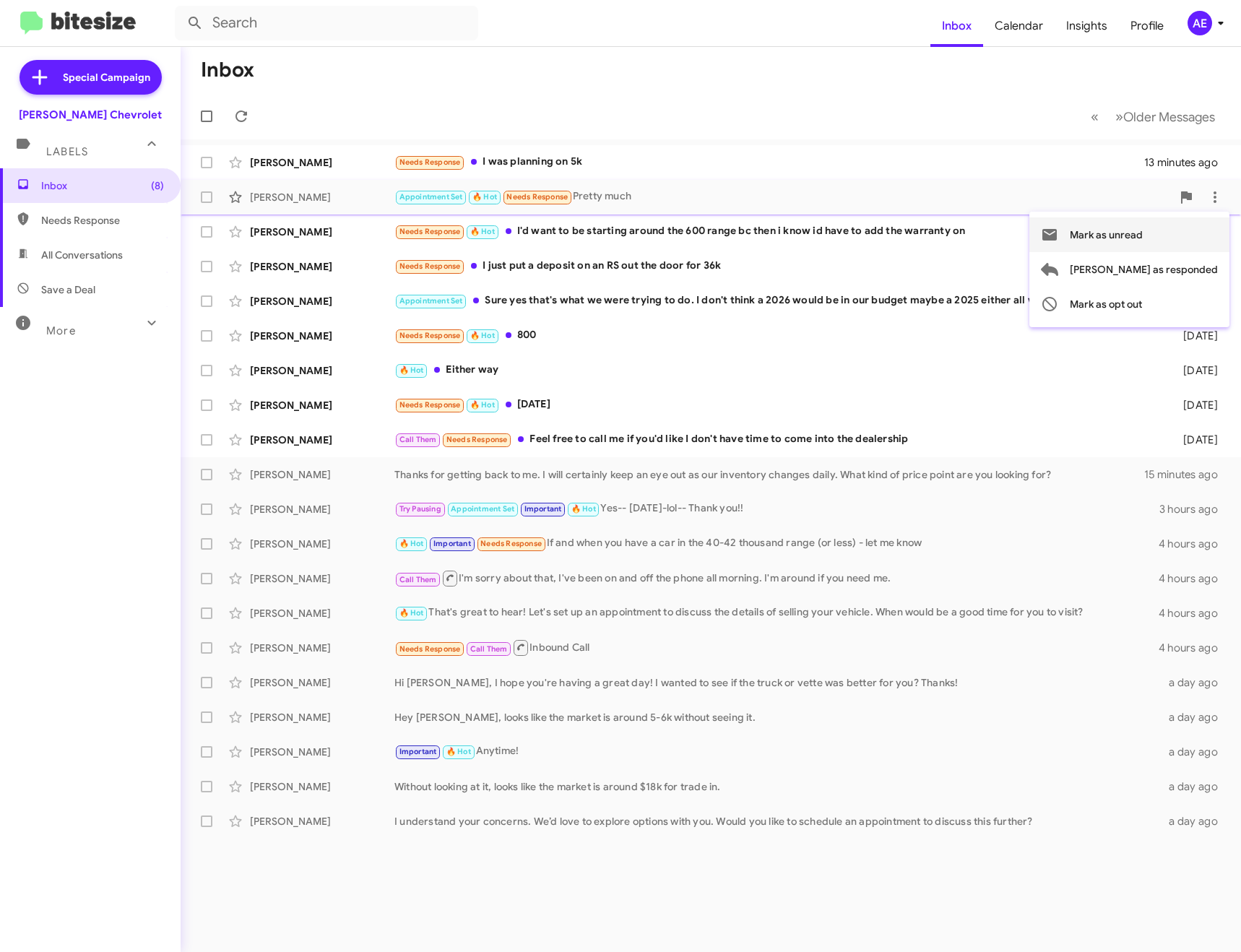
click at [1143, 230] on span "Mark as unread" at bounding box center [1106, 235] width 73 height 35
click at [588, 230] on div "Needs Response 🔥 Hot I'd want to be starting around the 600 range bc then i kno…" at bounding box center [783, 231] width 777 height 16
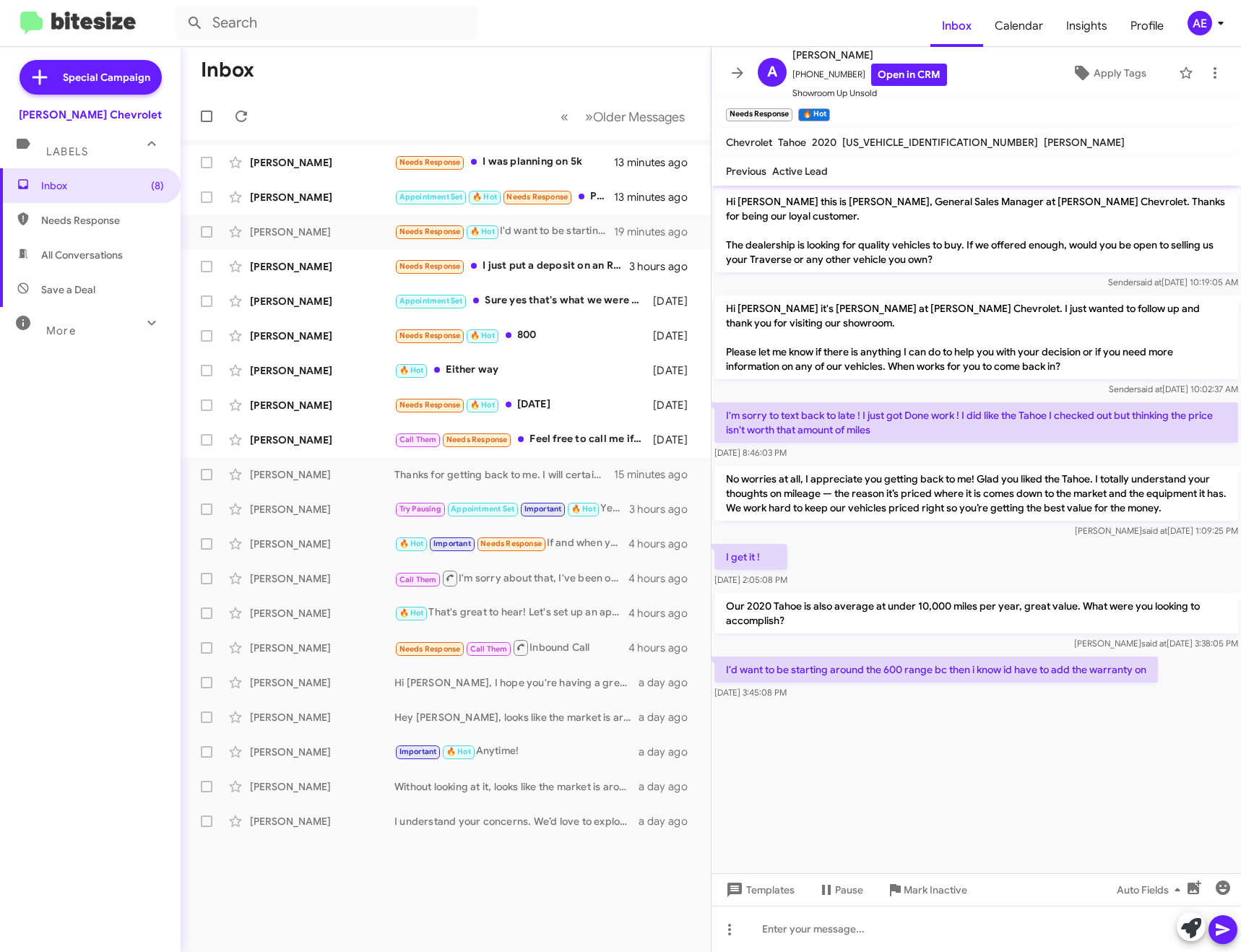
click at [881, 134] on div "[US_VEHICLE_IDENTIFICATION_NUMBER]" at bounding box center [940, 142] width 201 height 17
copy span "[US_VEHICLE_IDENTIFICATION_NUMBER]"
click at [823, 936] on div at bounding box center [976, 929] width 529 height 46
click at [740, 78] on icon at bounding box center [737, 72] width 17 height 17
